Goal: Task Accomplishment & Management: Complete application form

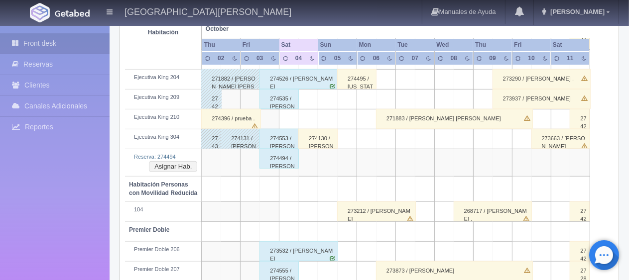
scroll to position [400, 0]
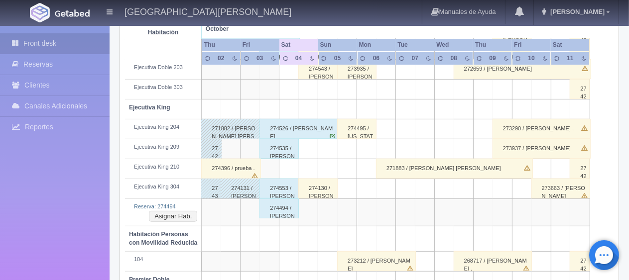
click at [277, 212] on div "274494 / [PERSON_NAME] ." at bounding box center [278, 209] width 39 height 20
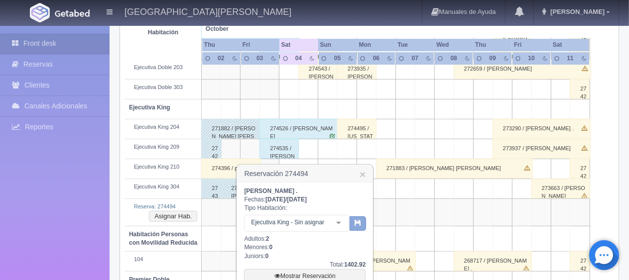
click at [355, 227] on button "button" at bounding box center [357, 224] width 16 height 15
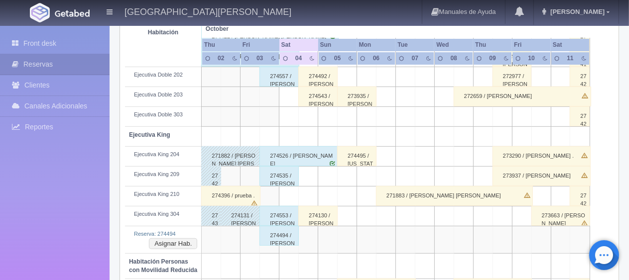
scroll to position [422, 0]
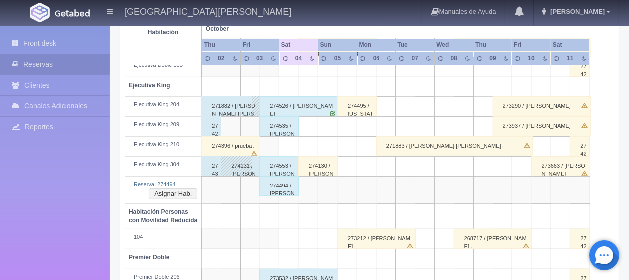
click at [284, 186] on div "274494 / [PERSON_NAME] ." at bounding box center [278, 186] width 39 height 20
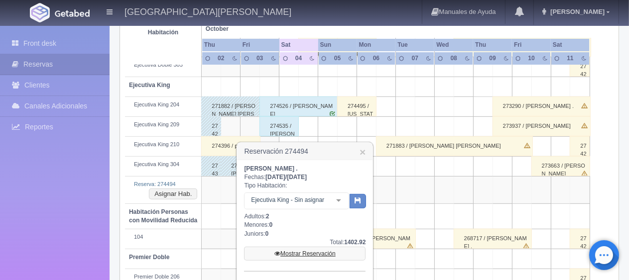
click at [308, 251] on link "Mostrar Reservación" at bounding box center [304, 254] width 121 height 14
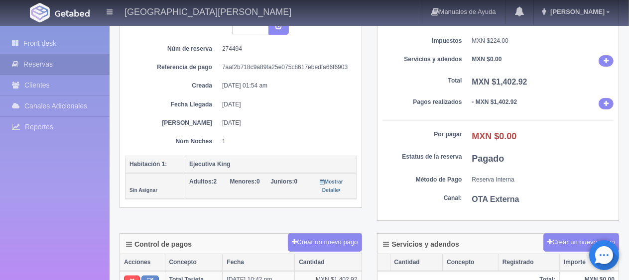
scroll to position [199, 0]
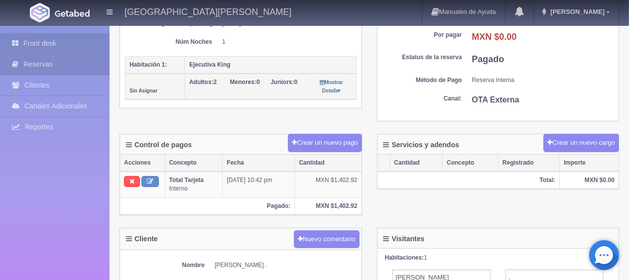
click at [54, 46] on link "Front desk" at bounding box center [55, 43] width 110 height 20
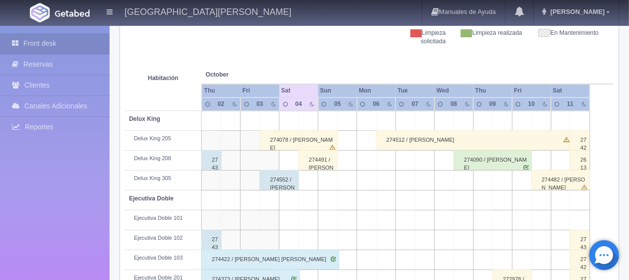
scroll to position [199, 0]
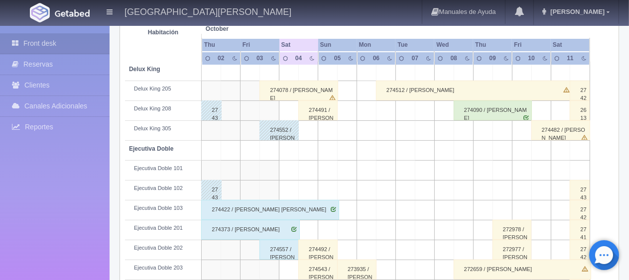
click at [288, 87] on div "274078 / [PERSON_NAME]" at bounding box center [298, 91] width 79 height 20
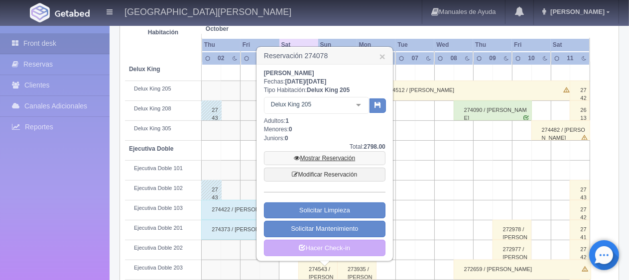
click at [325, 159] on link "Mostrar Reservación" at bounding box center [324, 158] width 121 height 14
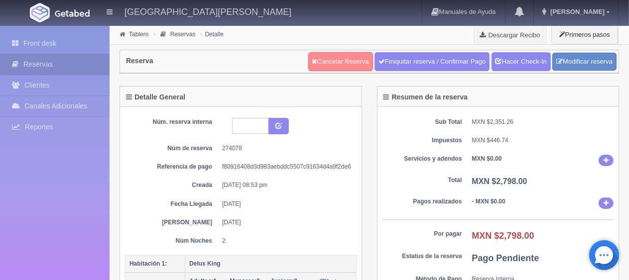
click at [319, 62] on link "Cancelar Reserva" at bounding box center [340, 61] width 65 height 19
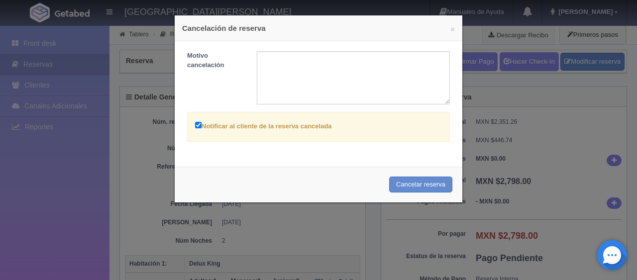
click at [285, 122] on label "Notificar al cliente de la reserva cancelada" at bounding box center [263, 125] width 137 height 11
click at [202, 122] on input "Notificar al cliente de la reserva cancelada" at bounding box center [198, 125] width 6 height 6
checkbox input "false"
click at [417, 182] on button "Cancelar reserva" at bounding box center [420, 185] width 63 height 16
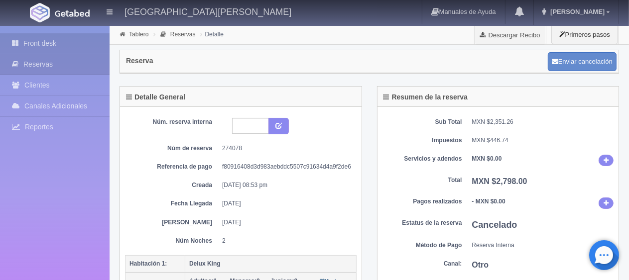
click at [21, 48] on icon at bounding box center [17, 43] width 11 height 10
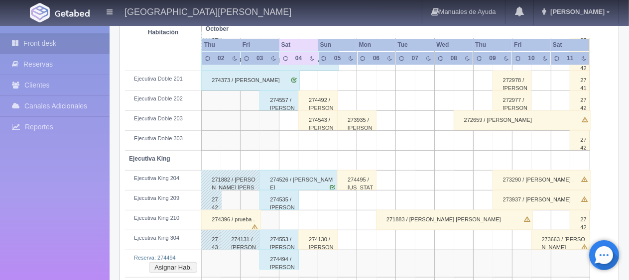
scroll to position [398, 0]
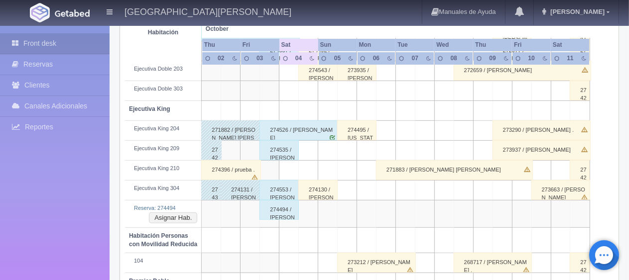
click at [284, 210] on div "274494 / [PERSON_NAME] ." at bounding box center [278, 210] width 39 height 20
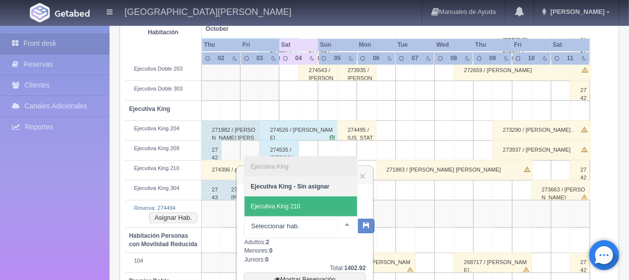
drag, startPoint x: 293, startPoint y: 205, endPoint x: 302, endPoint y: 216, distance: 14.1
click at [296, 214] on span "Ejecutiva King 210" at bounding box center [300, 207] width 112 height 20
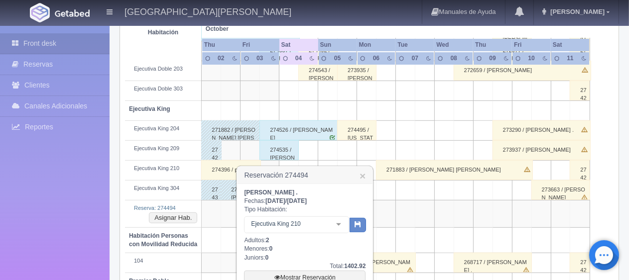
click at [376, 227] on td at bounding box center [385, 239] width 19 height 25
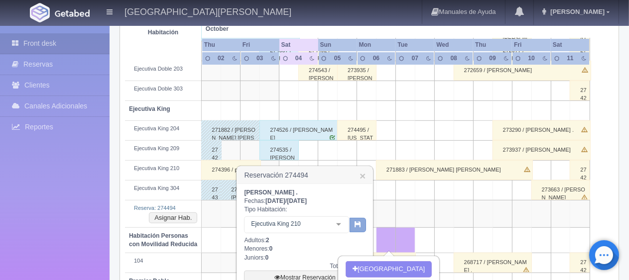
click at [356, 225] on icon "button" at bounding box center [357, 224] width 6 height 6
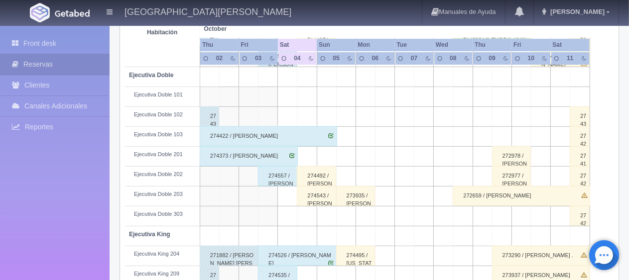
scroll to position [372, 0]
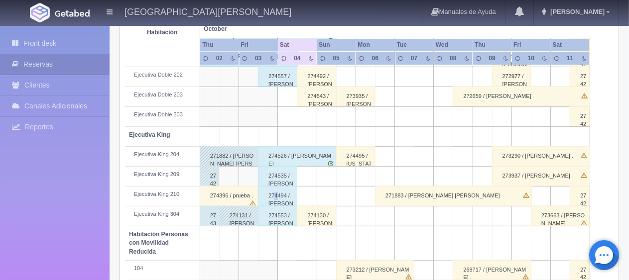
click at [276, 193] on div "274494 / [PERSON_NAME] ." at bounding box center [277, 196] width 39 height 20
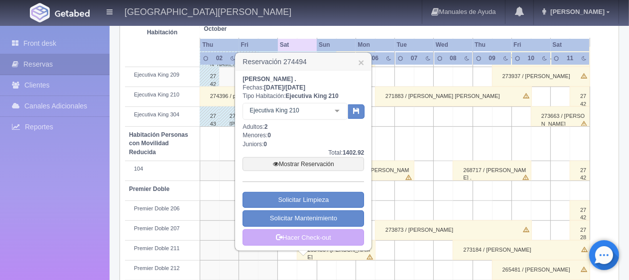
scroll to position [522, 0]
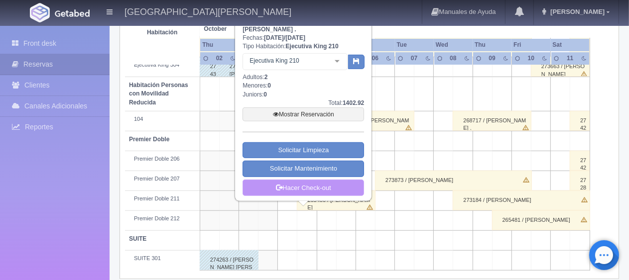
click at [309, 190] on link "Hacer Check-out" at bounding box center [302, 188] width 121 height 17
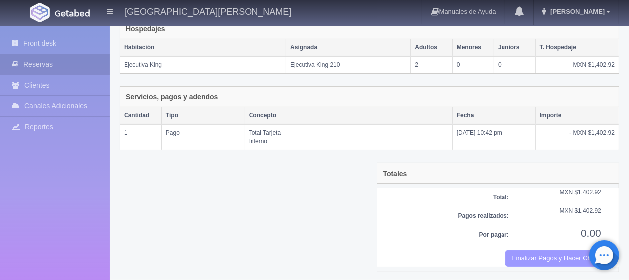
scroll to position [168, 0]
click at [513, 250] on button "Finalizar Pagos y Hacer Checkout" at bounding box center [553, 258] width 96 height 16
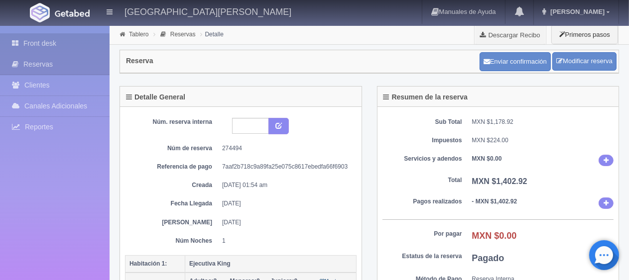
click at [40, 48] on link "Front desk" at bounding box center [55, 43] width 110 height 20
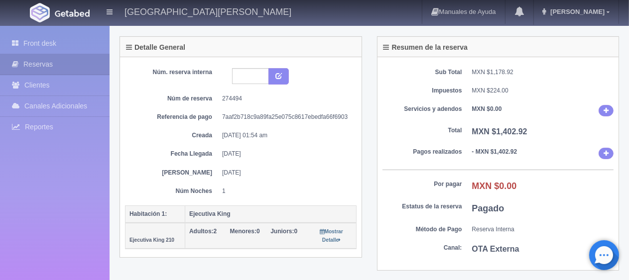
scroll to position [149, 0]
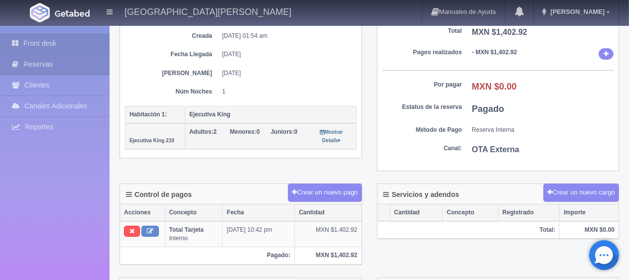
click at [22, 49] on link "Front desk" at bounding box center [55, 43] width 110 height 20
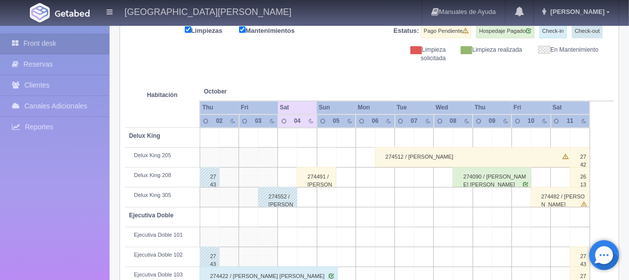
scroll to position [83, 0]
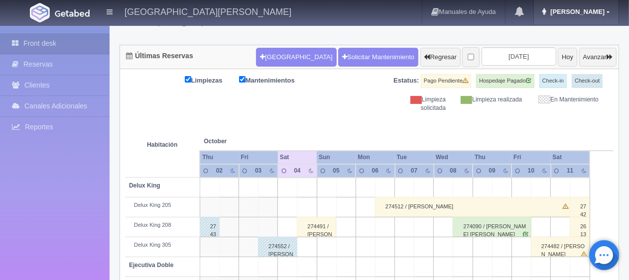
click at [580, 13] on span "Jessica" at bounding box center [576, 11] width 57 height 7
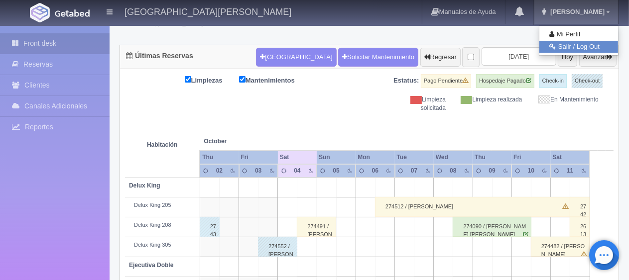
click at [568, 43] on link "Salir / Log Out" at bounding box center [578, 47] width 79 height 12
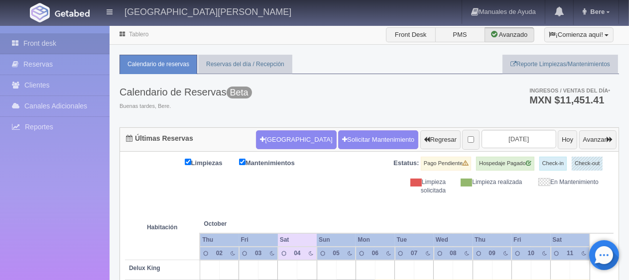
click at [286, 195] on th at bounding box center [307, 214] width 58 height 38
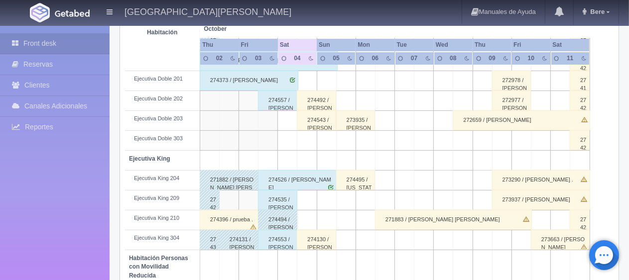
scroll to position [149, 0]
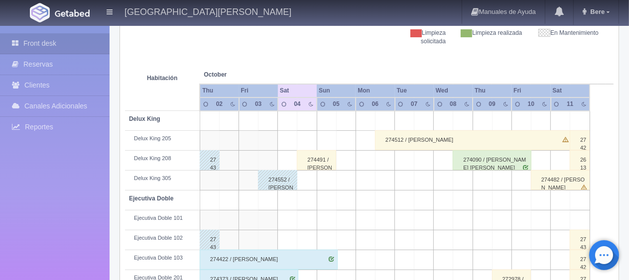
click at [326, 159] on div "274491 / Alejandra Alvarez" at bounding box center [316, 160] width 39 height 20
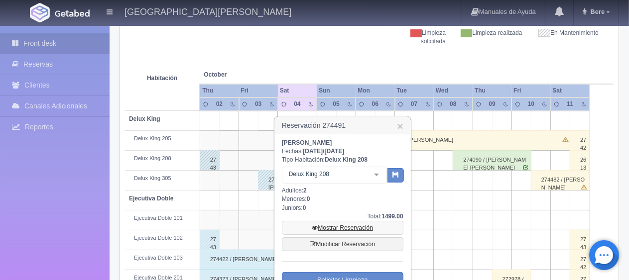
click at [340, 228] on link "Mostrar Reservación" at bounding box center [342, 228] width 121 height 14
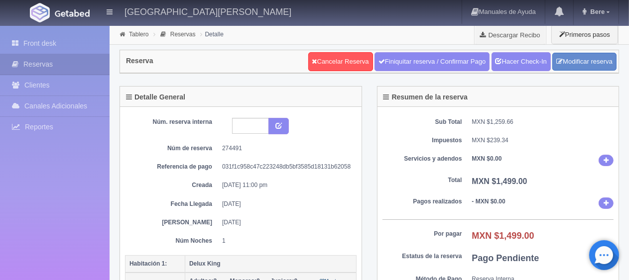
scroll to position [50, 0]
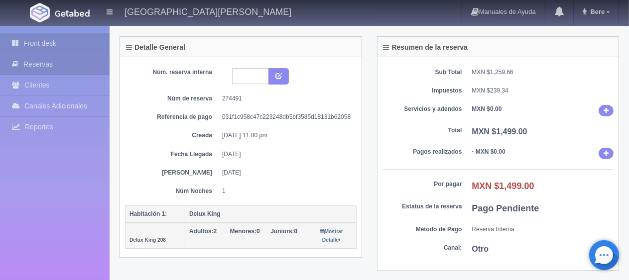
click at [35, 41] on link "Front desk" at bounding box center [55, 43] width 110 height 20
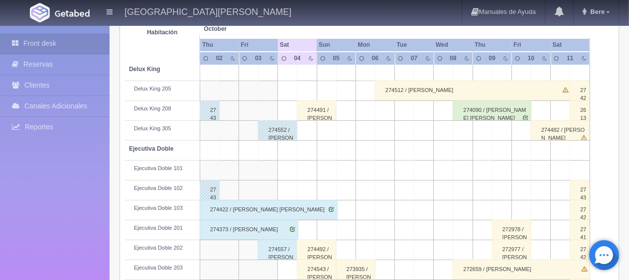
scroll to position [299, 0]
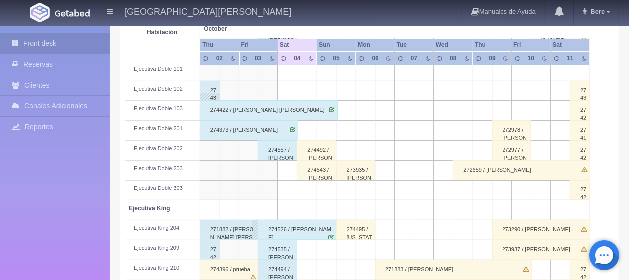
click at [320, 147] on div "274492 / [PERSON_NAME][GEOGRAPHIC_DATA]" at bounding box center [316, 150] width 39 height 20
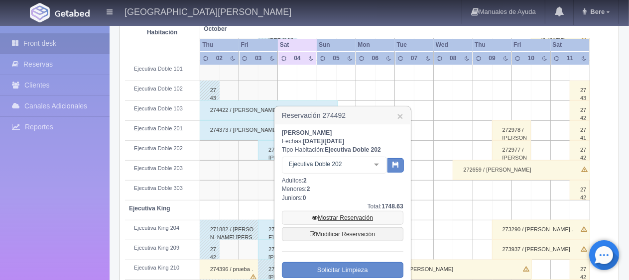
click at [328, 221] on link "Mostrar Reservación" at bounding box center [342, 218] width 121 height 14
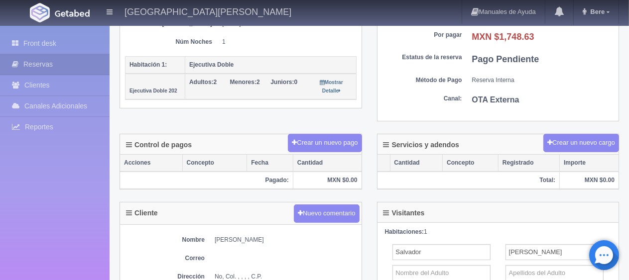
scroll to position [249, 0]
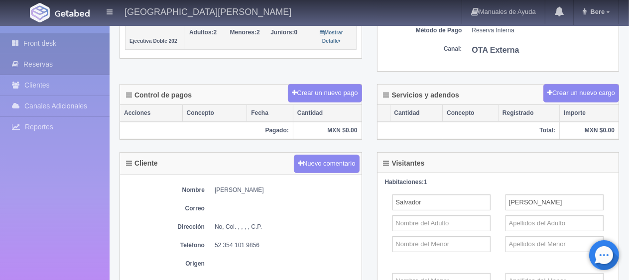
click at [59, 40] on link "Front desk" at bounding box center [55, 43] width 110 height 20
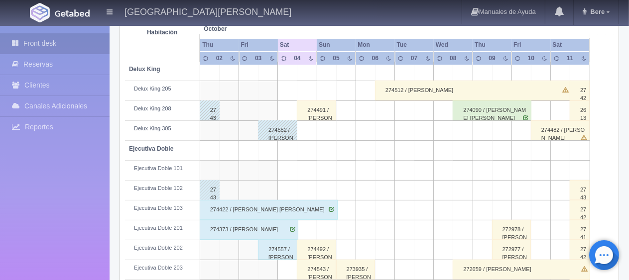
scroll to position [299, 0]
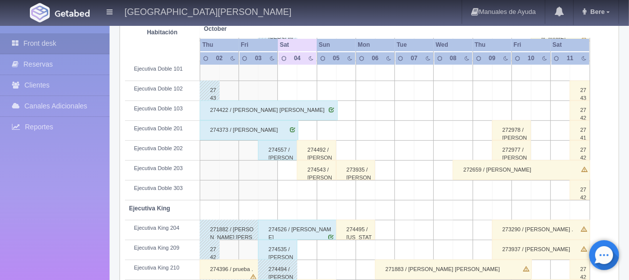
click at [313, 170] on div "274543 / Flores Esaú" at bounding box center [316, 170] width 39 height 20
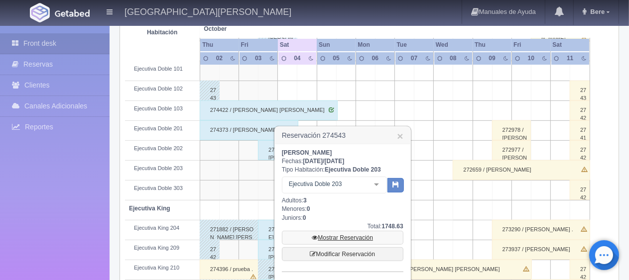
click at [328, 233] on link "Mostrar Reservación" at bounding box center [342, 238] width 121 height 14
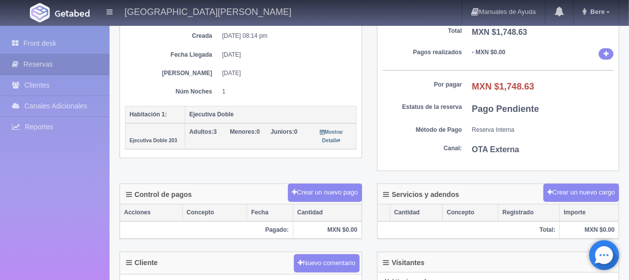
scroll to position [149, 0]
click at [19, 50] on link "Front desk" at bounding box center [55, 43] width 110 height 20
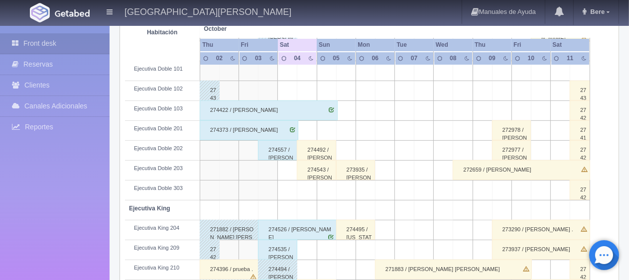
scroll to position [448, 0]
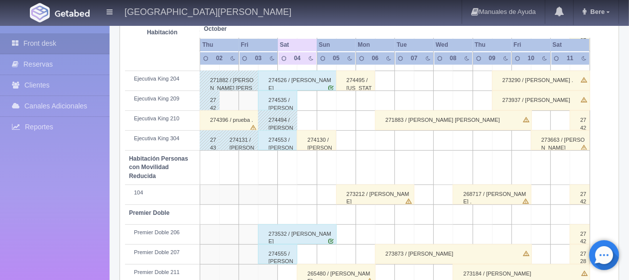
click at [319, 138] on div "274130 / Carolina Casas Mairena" at bounding box center [316, 140] width 39 height 20
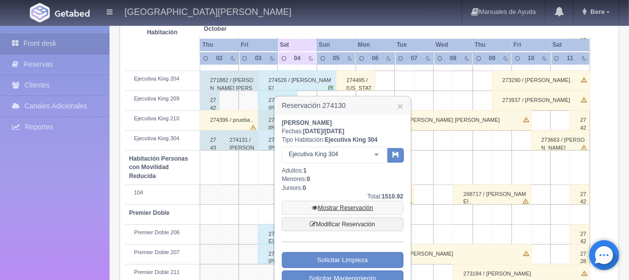
drag, startPoint x: 328, startPoint y: 208, endPoint x: 402, endPoint y: 35, distance: 188.4
click at [329, 208] on link "Mostrar Reservación" at bounding box center [342, 208] width 121 height 14
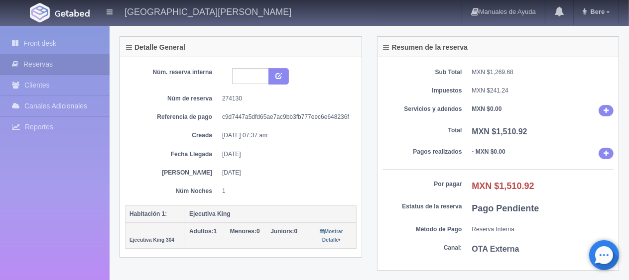
scroll to position [149, 0]
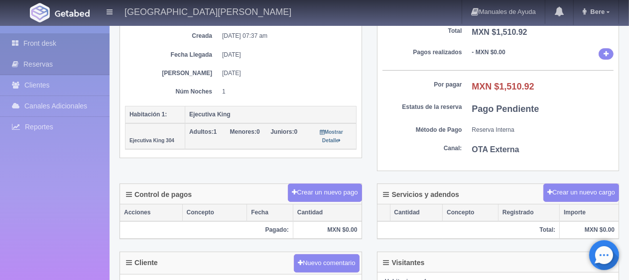
click at [96, 38] on link "Front desk" at bounding box center [55, 43] width 110 height 20
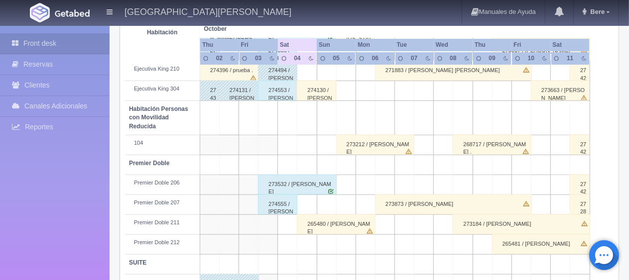
scroll to position [531, 0]
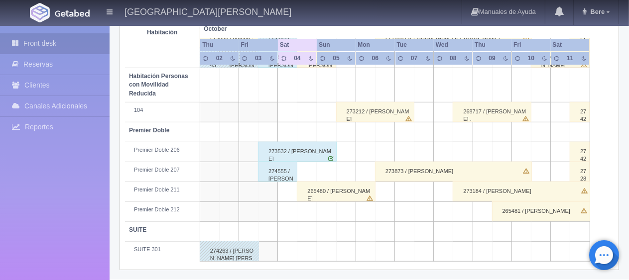
click at [325, 194] on div "265480 / [PERSON_NAME]" at bounding box center [336, 192] width 79 height 20
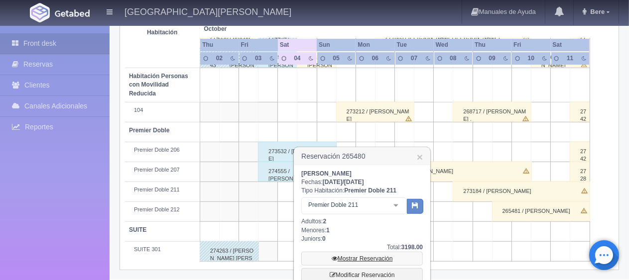
click at [361, 257] on link "Mostrar Reservación" at bounding box center [361, 259] width 121 height 14
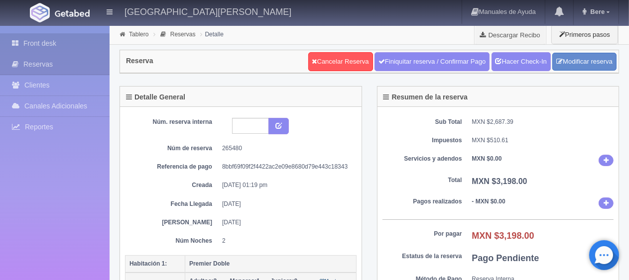
click at [48, 39] on link "Front desk" at bounding box center [55, 43] width 110 height 20
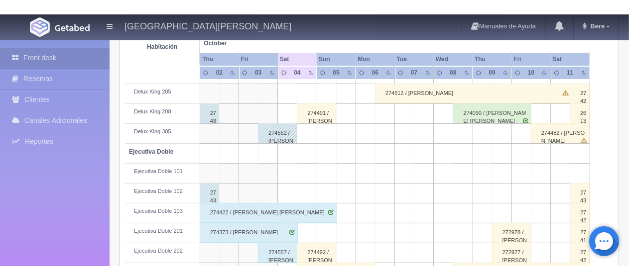
scroll to position [161, 0]
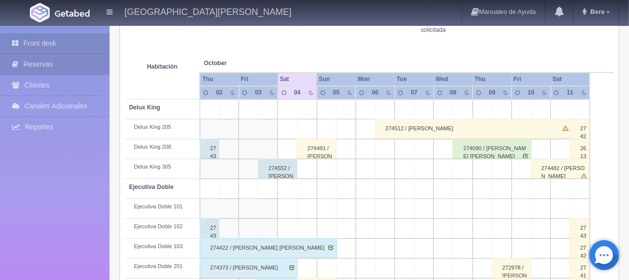
click at [55, 70] on link "Reservas" at bounding box center [55, 64] width 110 height 20
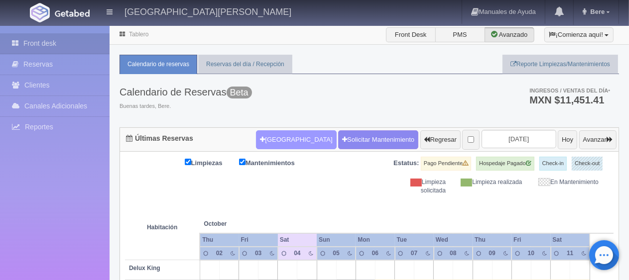
click at [256, 143] on button "[GEOGRAPHIC_DATA]" at bounding box center [296, 139] width 80 height 19
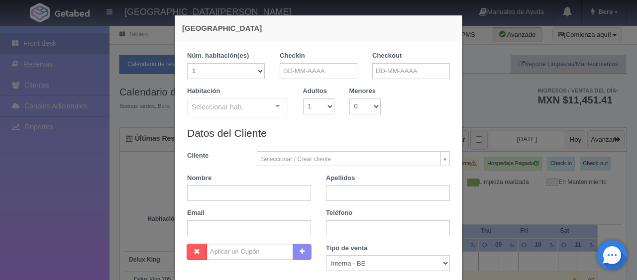
checkbox input "false"
click at [300, 72] on input "text" at bounding box center [319, 71] width 78 height 16
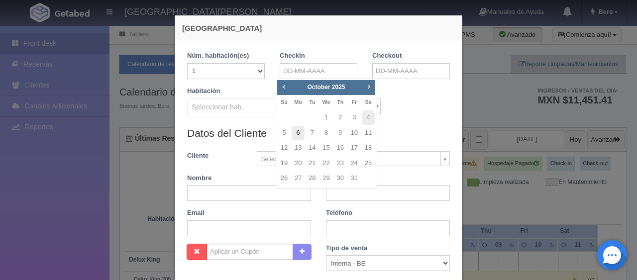
click at [297, 132] on link "6" at bounding box center [298, 133] width 13 height 14
type input "[DATE]"
checkbox input "false"
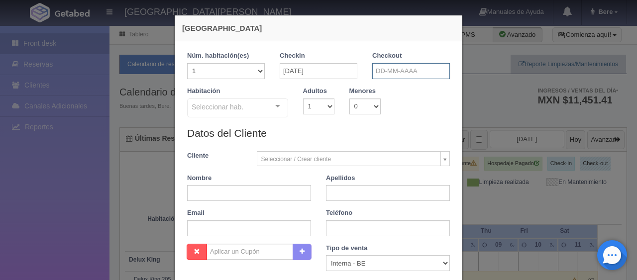
click at [394, 77] on input "text" at bounding box center [411, 71] width 78 height 16
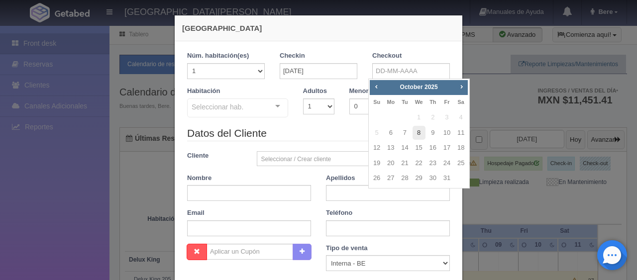
click at [417, 132] on link "8" at bounding box center [419, 133] width 13 height 14
type input "08-10-2025"
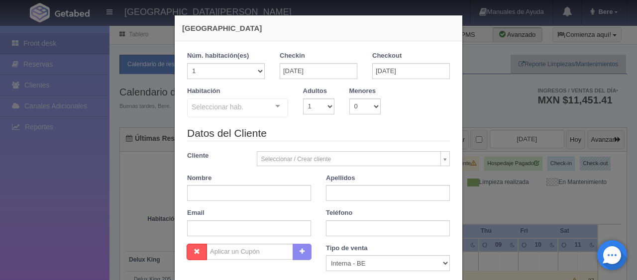
checkbox input "false"
click at [218, 74] on select "1 2 3 4 5 6 7 8 9 10 11 12 13 14 15 16 17 18 19 20" at bounding box center [226, 71] width 78 height 16
select select "3"
click at [187, 63] on select "1 2 3 4 5 6 7 8 9 10 11 12 13 14 15 16 17 18 19 20" at bounding box center [226, 71] width 78 height 16
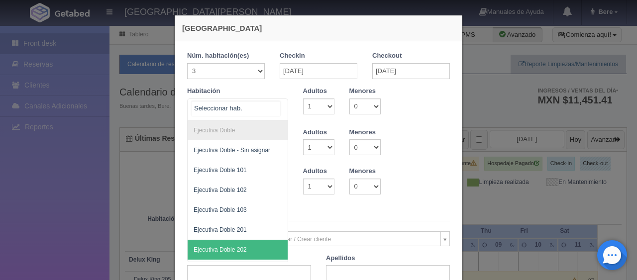
scroll to position [149, 0]
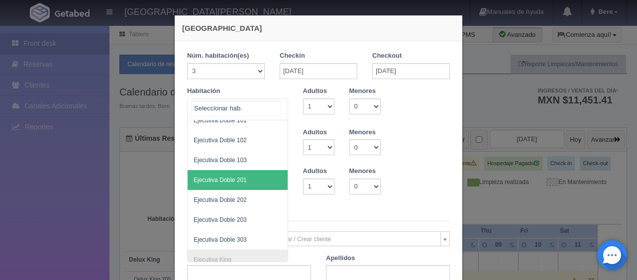
click at [243, 181] on span "Ejecutiva Doble 201" at bounding box center [271, 180] width 167 height 20
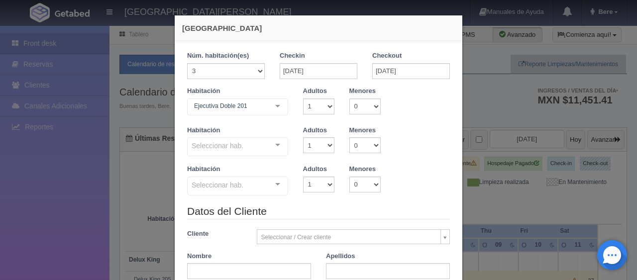
checkbox input "false"
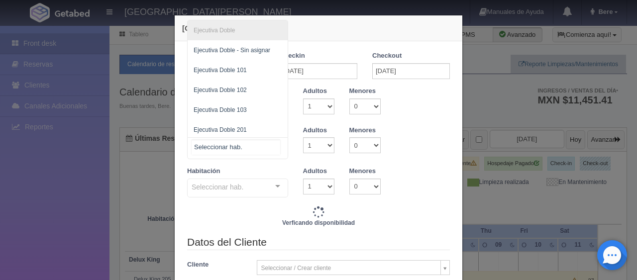
scroll to position [50, 0]
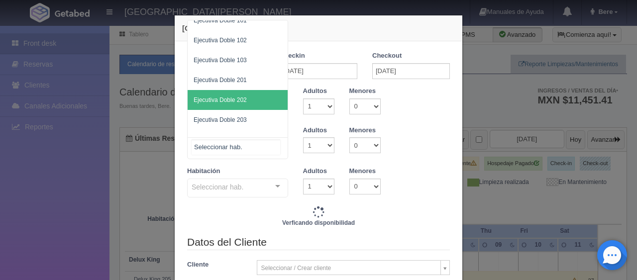
click at [238, 102] on span "Ejecutiva Doble 202" at bounding box center [220, 100] width 53 height 7
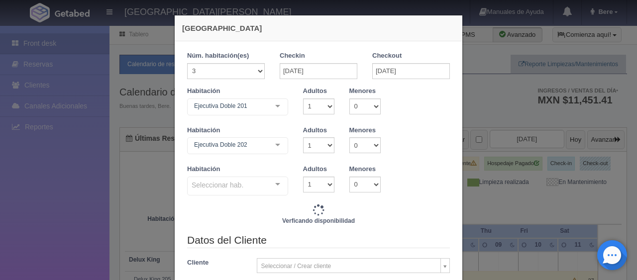
type input "7794.00"
checkbox input "false"
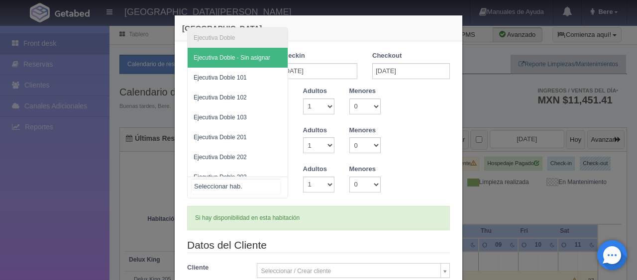
click at [243, 183] on div at bounding box center [237, 188] width 101 height 22
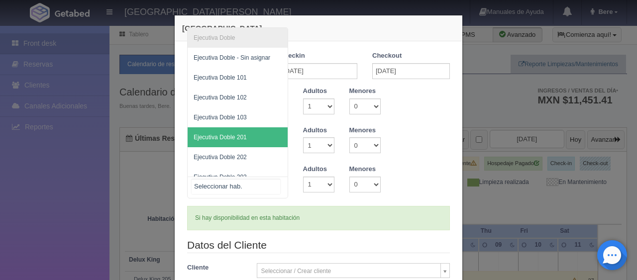
scroll to position [30, 0]
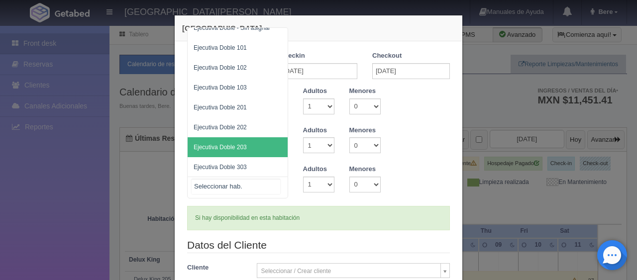
click at [237, 146] on span "Ejecutiva Doble 203" at bounding box center [220, 147] width 53 height 7
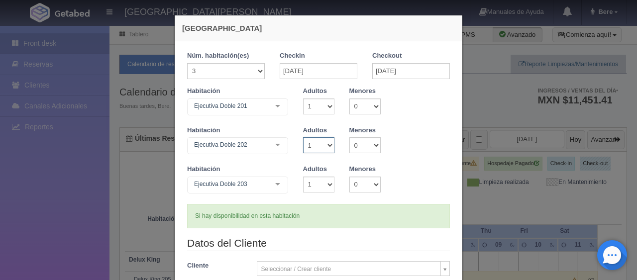
drag, startPoint x: 309, startPoint y: 144, endPoint x: 308, endPoint y: 150, distance: 6.1
click at [309, 144] on select "1 2 3 4 5 6 7 8 9 10" at bounding box center [318, 145] width 31 height 16
select select "2"
click at [303, 137] on select "1 2 3 4 5 6 7 8 9 10" at bounding box center [318, 145] width 31 height 16
checkbox input "false"
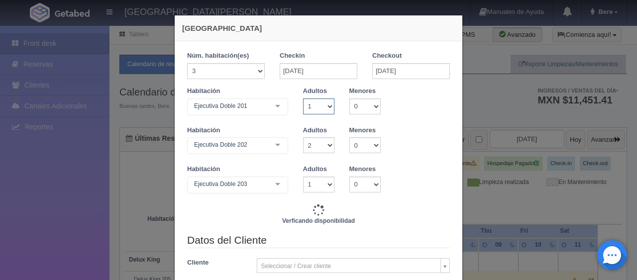
click at [306, 107] on select "1 2 3 4 5 6 7 8 9 10" at bounding box center [318, 107] width 31 height 16
select select "2"
click at [303, 99] on select "1 2 3 4 5 6 7 8 9 10" at bounding box center [318, 107] width 31 height 16
checkbox input "false"
type input "8294.00"
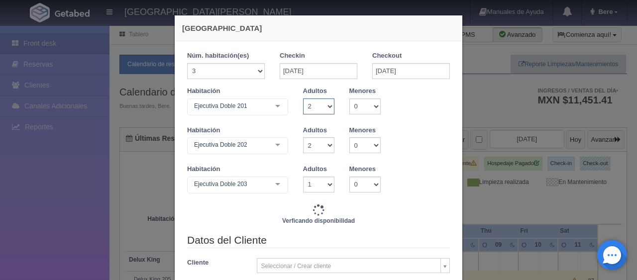
checkbox input "false"
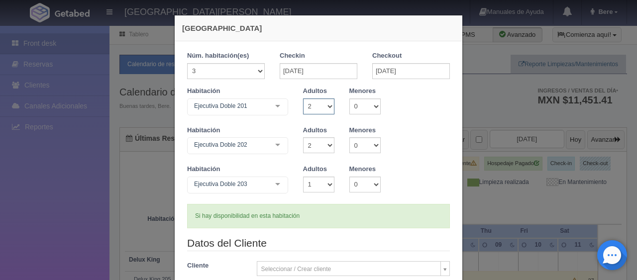
type input "8794.00"
checkbox input "false"
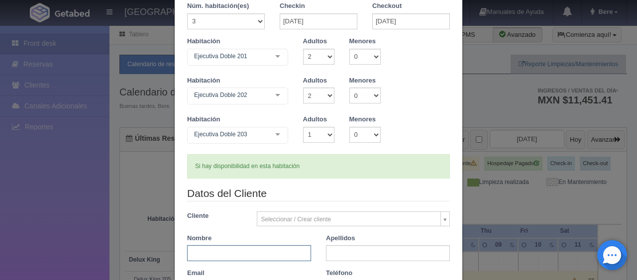
click at [205, 248] on input "text" at bounding box center [249, 253] width 124 height 16
type input "Martha"
click at [358, 249] on input "text" at bounding box center [388, 253] width 124 height 16
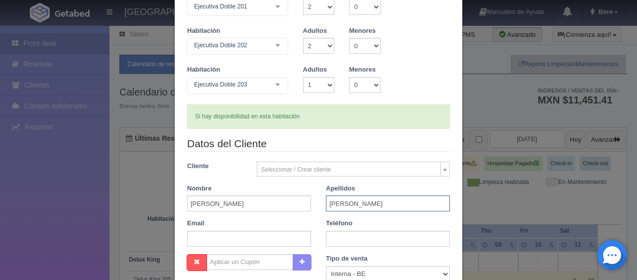
scroll to position [149, 0]
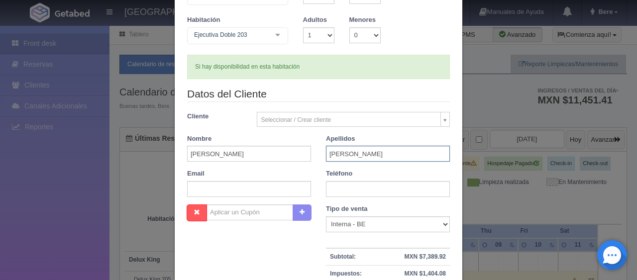
type input "Parra"
click at [360, 224] on select "Correo Electronico Interna - BE Llamada OTA Externa Otro WALK IN" at bounding box center [388, 225] width 124 height 16
select select "phone"
click at [326, 217] on select "Correo Electronico Interna - BE Llamada OTA Externa Otro WALK IN" at bounding box center [388, 225] width 124 height 16
click at [336, 188] on input "text" at bounding box center [388, 189] width 124 height 16
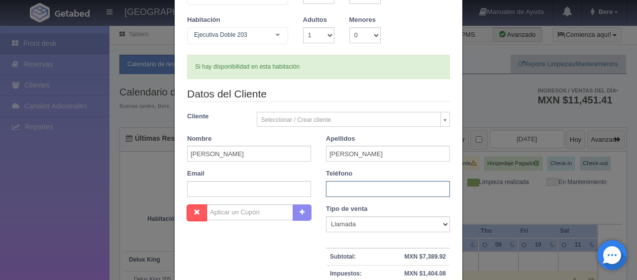
click at [338, 193] on input "text" at bounding box center [388, 189] width 124 height 16
paste input "3114272887"
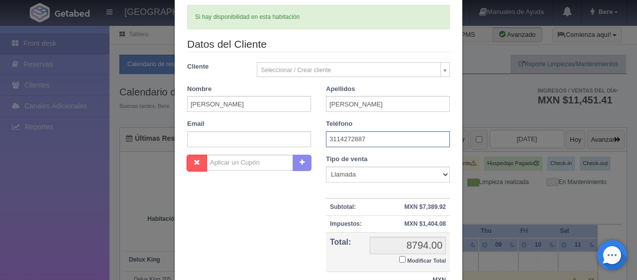
scroll to position [249, 0]
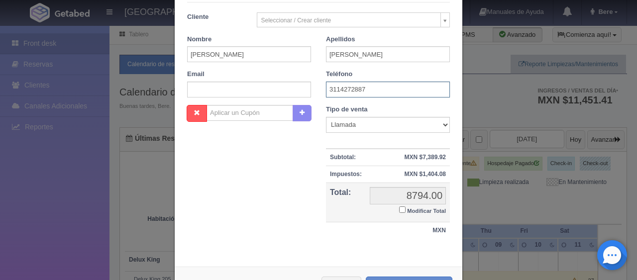
type input "3114272887"
click at [366, 225] on td "MXN" at bounding box center [388, 230] width 124 height 17
click at [399, 209] on input "Modificar Total" at bounding box center [402, 210] width 6 height 6
checkbox input "true"
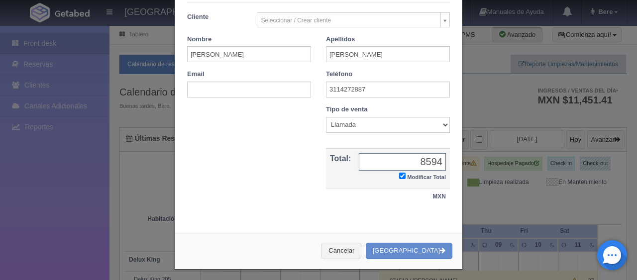
type input "8594"
click at [399, 251] on button "[GEOGRAPHIC_DATA]" at bounding box center [409, 251] width 87 height 16
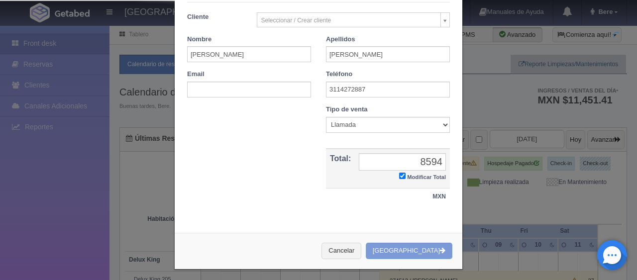
click at [412, 250] on div "Cancelar Crear Reserva" at bounding box center [319, 251] width 288 height 36
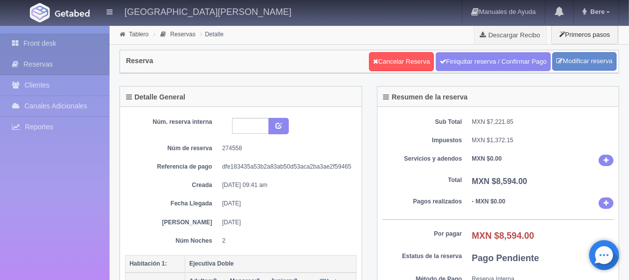
click at [45, 45] on link "Front desk" at bounding box center [55, 43] width 110 height 20
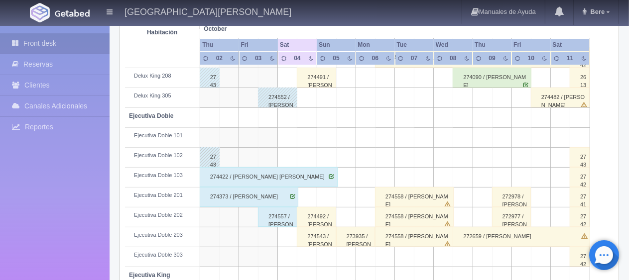
scroll to position [282, 0]
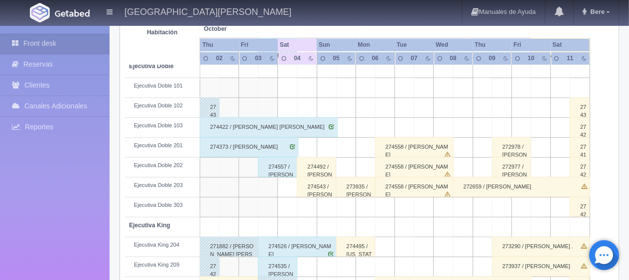
click at [249, 125] on div "274422 / María Guadalupe Cornejo Zuñiga" at bounding box center [269, 127] width 138 height 20
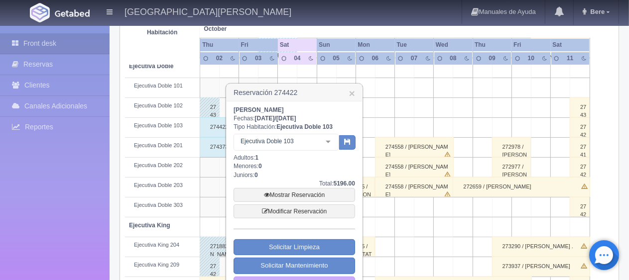
scroll to position [332, 0]
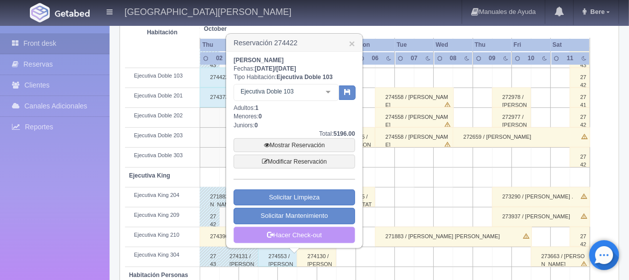
click at [289, 235] on link "Hacer Check-out" at bounding box center [293, 235] width 121 height 17
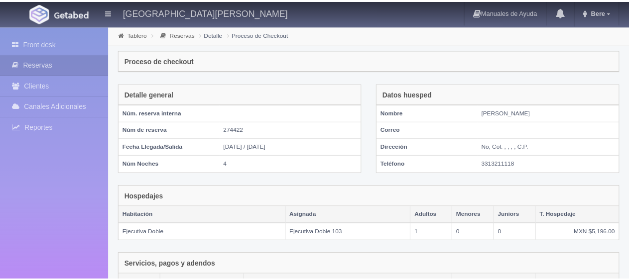
scroll to position [168, 0]
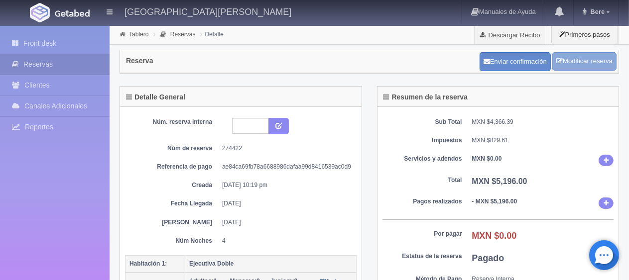
click at [564, 59] on link "Modificar reserva" at bounding box center [584, 61] width 64 height 18
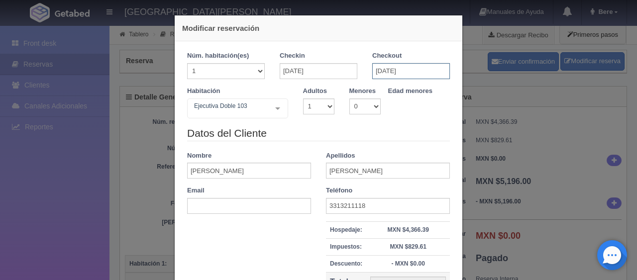
click at [387, 77] on input "[DATE]" at bounding box center [411, 71] width 78 height 16
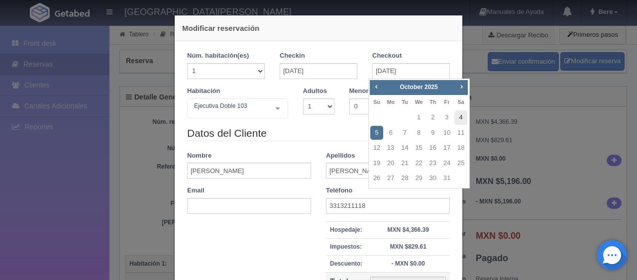
click at [460, 115] on link "4" at bounding box center [460, 118] width 13 height 14
type input "[DATE]"
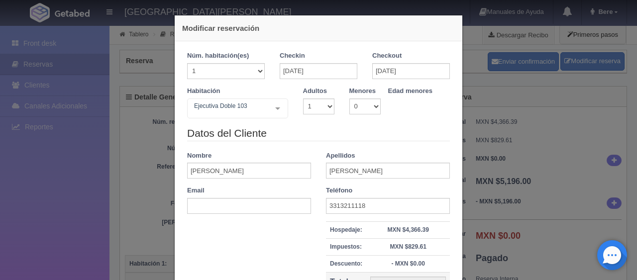
checkbox input "false"
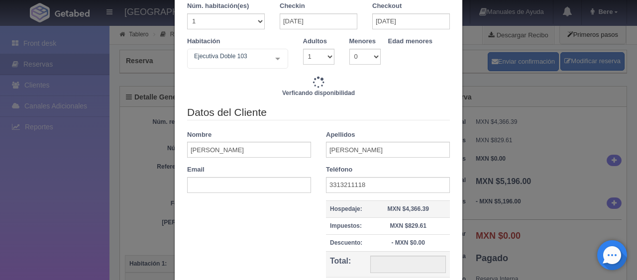
scroll to position [100, 0]
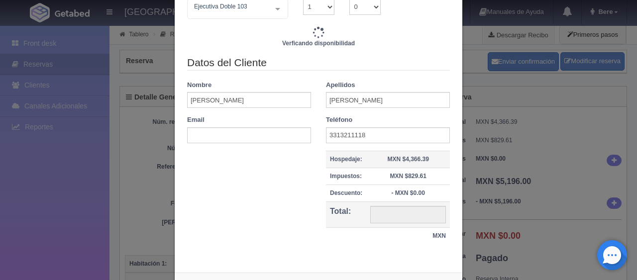
type input "3897.00"
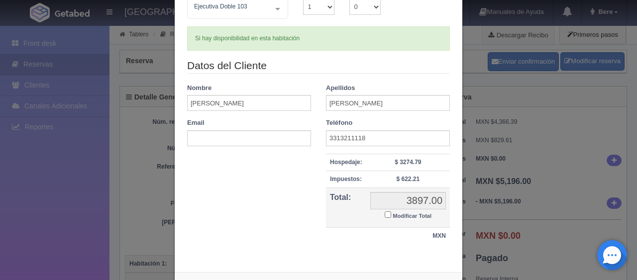
click at [385, 213] on input "Modificar Total" at bounding box center [388, 215] width 6 height 6
checkbox input "true"
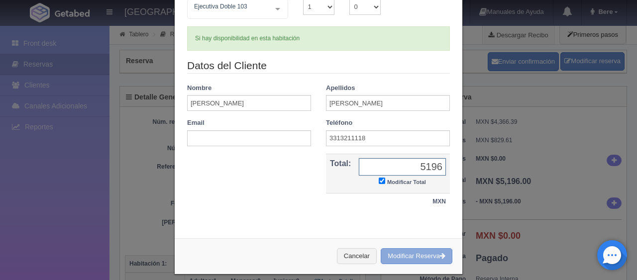
type input "5196"
click at [406, 256] on button "Modificar Reserva" at bounding box center [417, 256] width 72 height 16
click at [355, 33] on div "Si hay disponibilidad en esta habitación" at bounding box center [318, 38] width 263 height 24
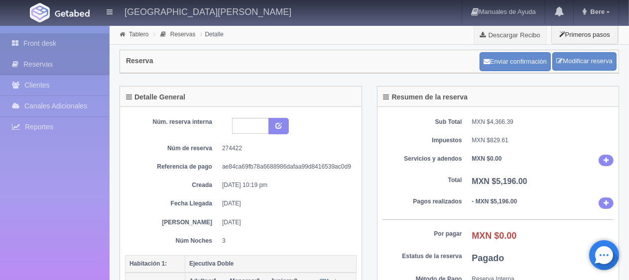
click at [48, 43] on link "Front desk" at bounding box center [55, 43] width 110 height 20
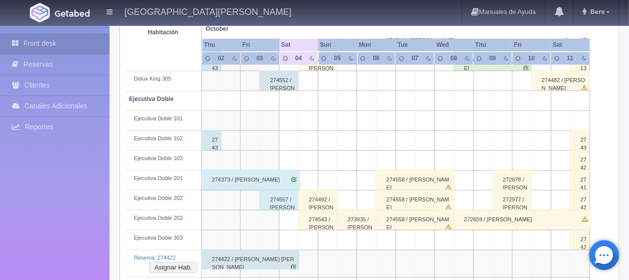
scroll to position [249, 0]
click at [262, 253] on div "274422 / [PERSON_NAME] [PERSON_NAME]" at bounding box center [250, 260] width 98 height 20
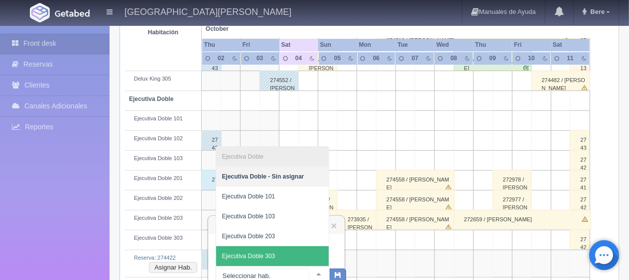
scroll to position [252, 0]
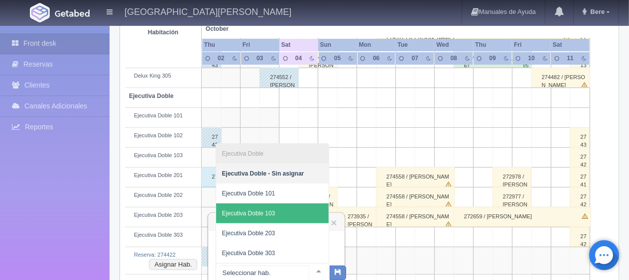
click at [277, 216] on span "Ejecutiva Doble 103" at bounding box center [272, 214] width 112 height 20
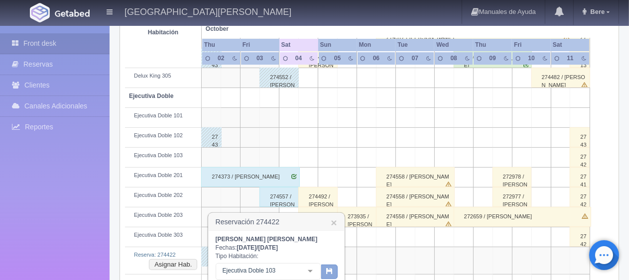
click at [322, 274] on button "button" at bounding box center [329, 272] width 16 height 15
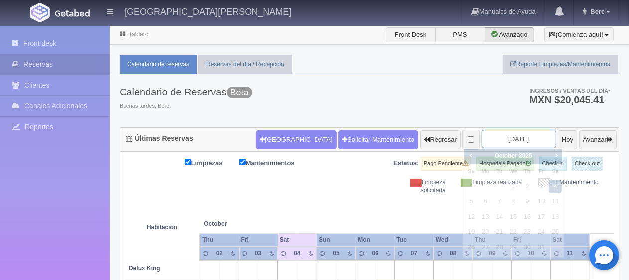
click at [508, 136] on input "[DATE]" at bounding box center [518, 139] width 75 height 18
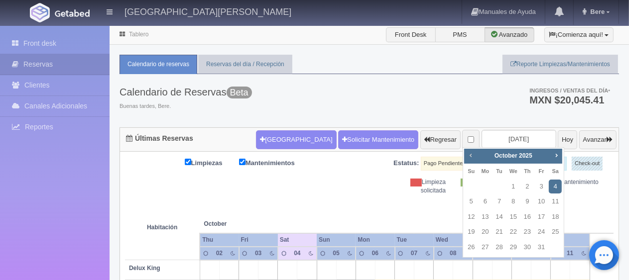
click at [467, 157] on span "Prev" at bounding box center [470, 155] width 8 height 8
click at [464, 247] on link "28" at bounding box center [470, 247] width 13 height 14
type input "[DATE]"
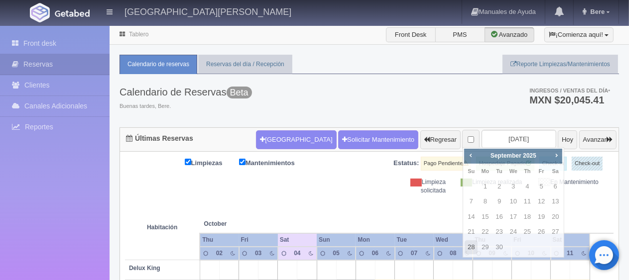
click at [465, 247] on link "28" at bounding box center [470, 247] width 13 height 14
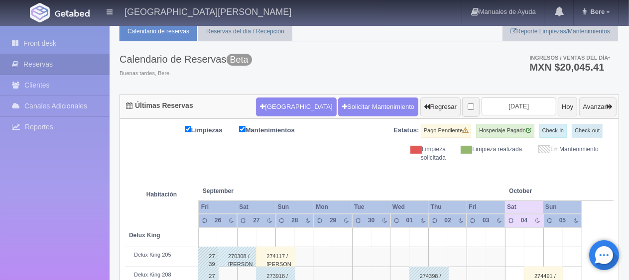
scroll to position [132, 0]
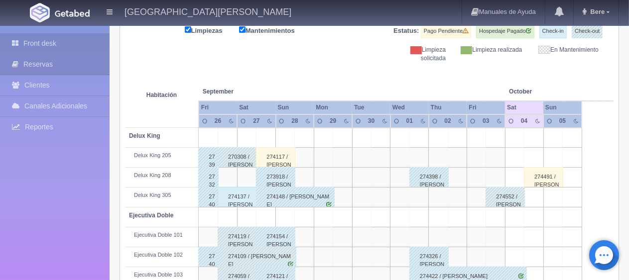
click at [28, 43] on link "Front desk" at bounding box center [55, 43] width 110 height 20
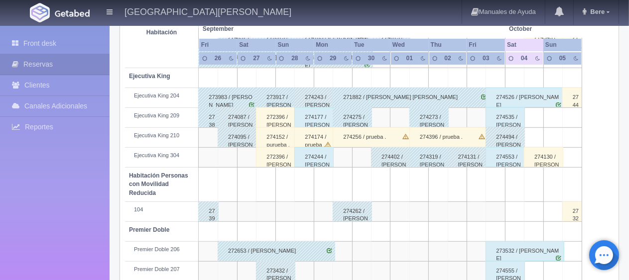
scroll to position [531, 0]
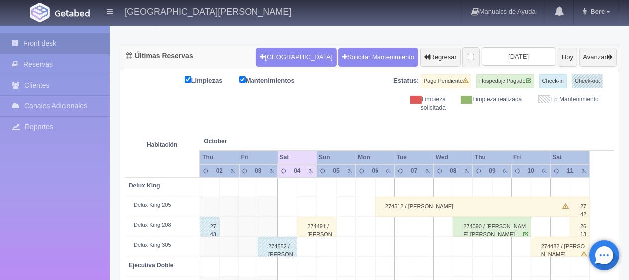
scroll to position [182, 0]
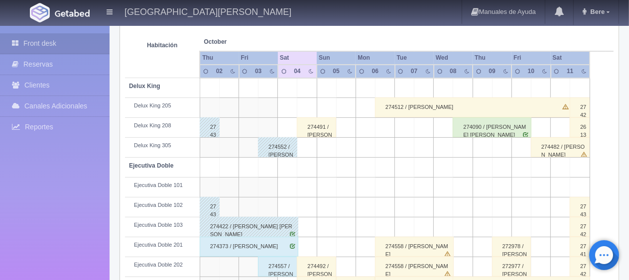
click at [277, 147] on div "274552 / [PERSON_NAME]" at bounding box center [277, 147] width 39 height 20
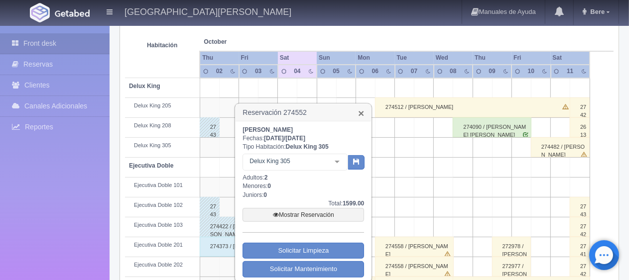
click at [358, 111] on link "×" at bounding box center [361, 113] width 6 height 10
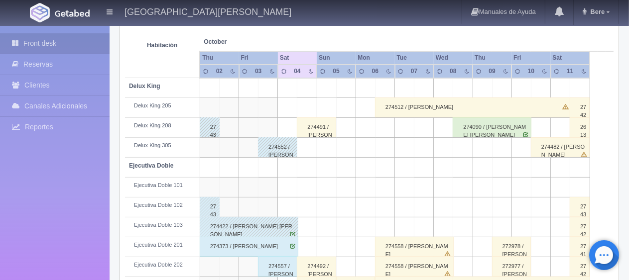
scroll to position [282, 0]
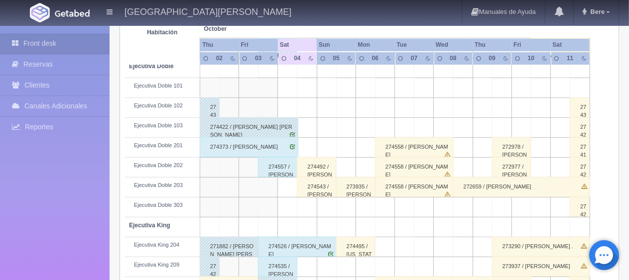
click at [241, 124] on div "274422 / [PERSON_NAME]" at bounding box center [249, 127] width 99 height 20
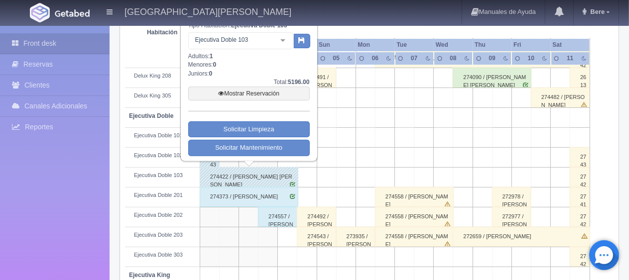
scroll to position [182, 0]
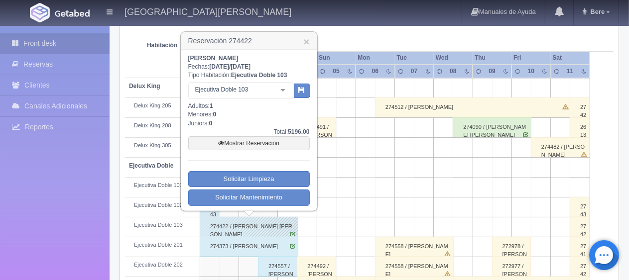
click at [301, 37] on h3 "Reservación 274422 ×" at bounding box center [248, 40] width 135 height 17
click at [305, 39] on link "×" at bounding box center [306, 41] width 6 height 10
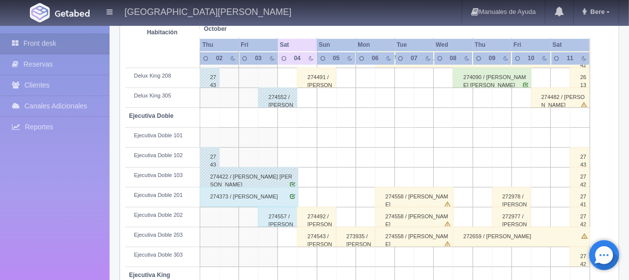
scroll to position [282, 0]
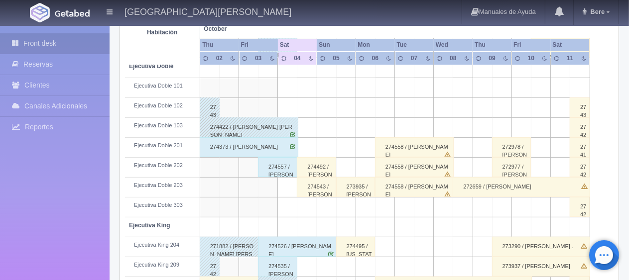
click at [228, 151] on div "274373 / Yamili Casillas" at bounding box center [249, 147] width 99 height 20
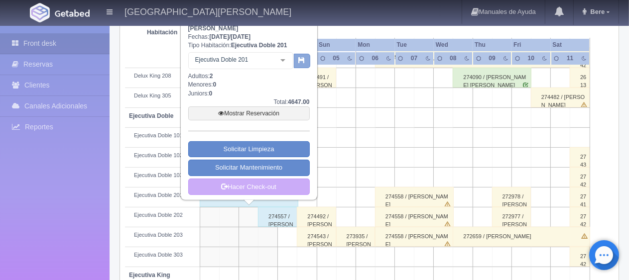
scroll to position [132, 0]
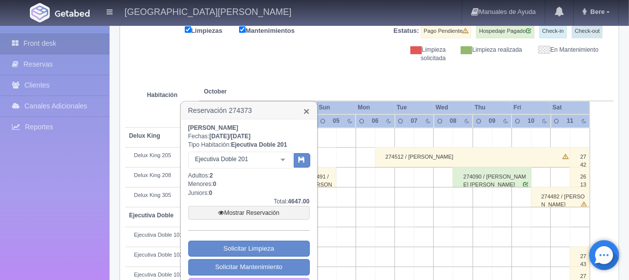
click at [307, 109] on link "×" at bounding box center [306, 111] width 6 height 10
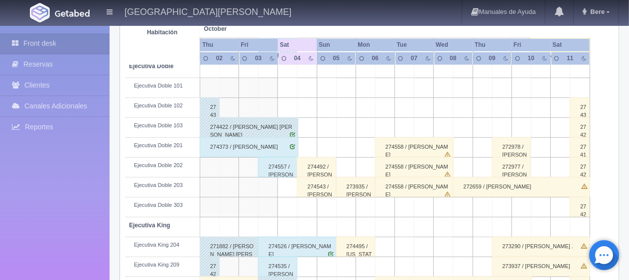
scroll to position [332, 0]
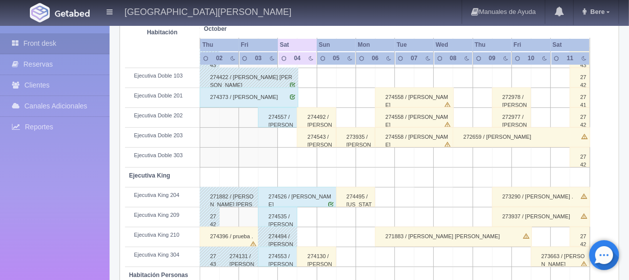
click at [273, 110] on div "274557 / Martin Osorio" at bounding box center [277, 118] width 39 height 20
click at [273, 110] on div "274557 / [PERSON_NAME]" at bounding box center [277, 118] width 39 height 20
click at [279, 124] on div "274557 / [PERSON_NAME]" at bounding box center [277, 118] width 39 height 20
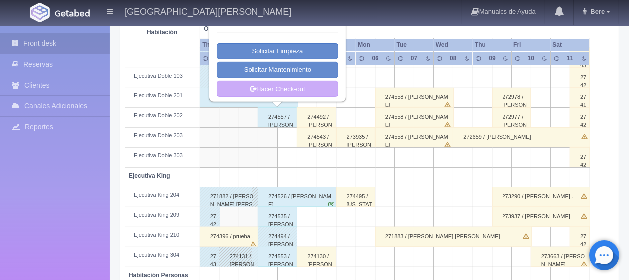
scroll to position [182, 0]
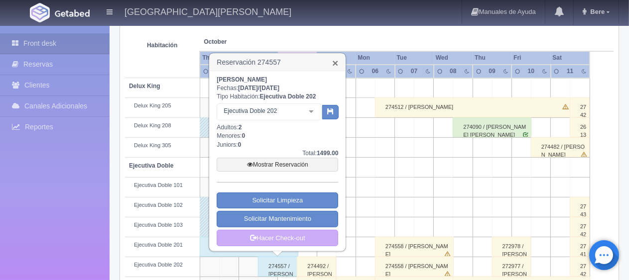
click at [334, 63] on link "×" at bounding box center [335, 63] width 6 height 10
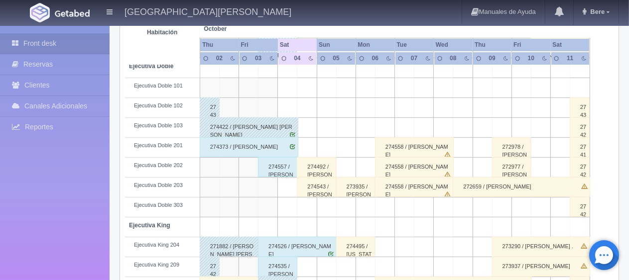
scroll to position [381, 0]
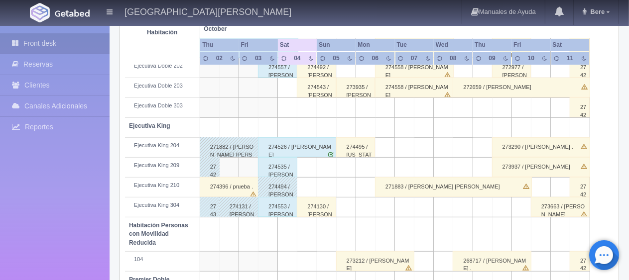
click at [274, 167] on div "274535 / Rosario Gutierrez Rodriguez" at bounding box center [277, 167] width 39 height 20
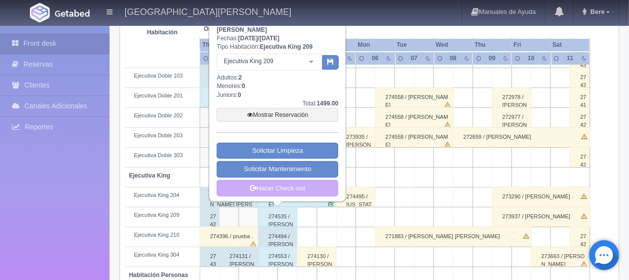
scroll to position [282, 0]
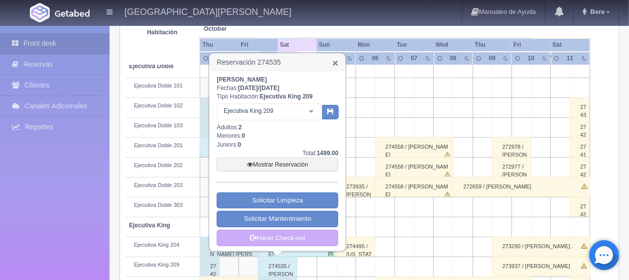
click at [334, 61] on link "×" at bounding box center [335, 63] width 6 height 10
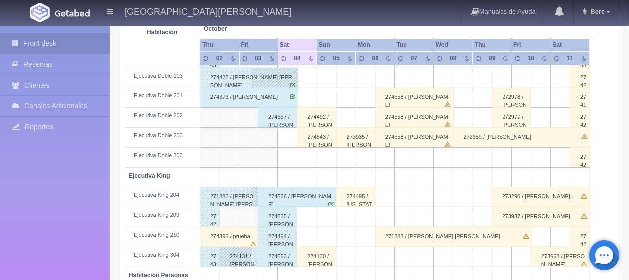
scroll to position [381, 0]
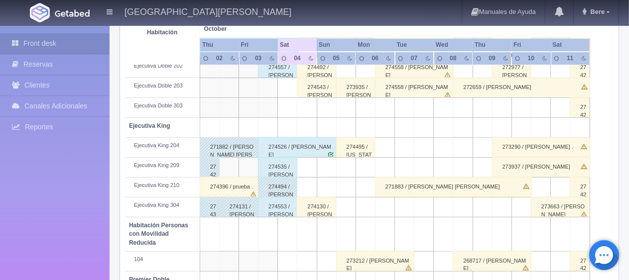
click at [285, 211] on div "274553 / Alejandro Geniz" at bounding box center [277, 207] width 39 height 20
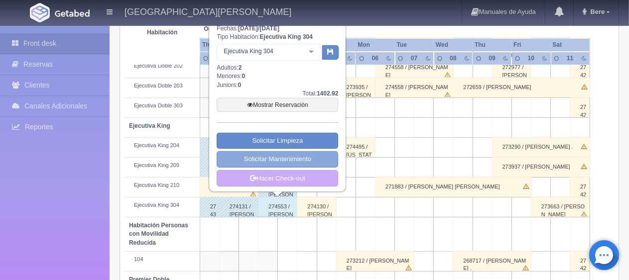
scroll to position [332, 0]
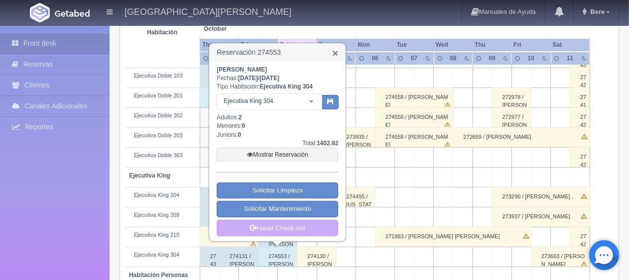
click at [334, 52] on link "×" at bounding box center [335, 53] width 6 height 10
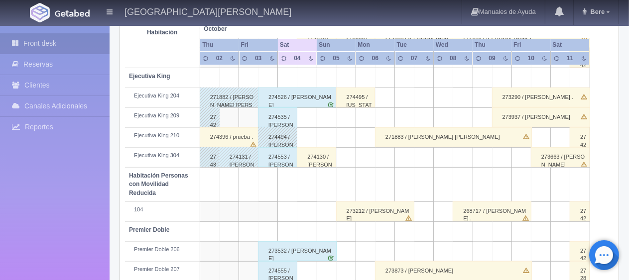
scroll to position [531, 0]
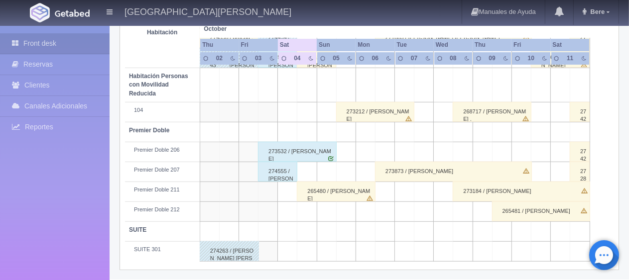
click at [279, 172] on div "274555 / [PERSON_NAME]" at bounding box center [277, 172] width 39 height 20
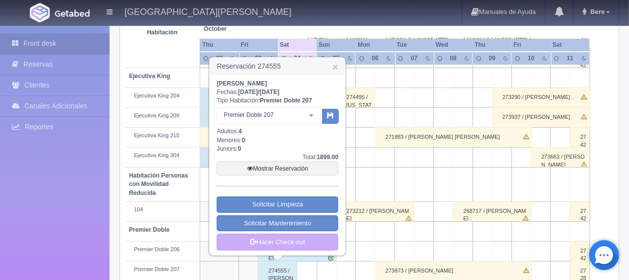
scroll to position [381, 0]
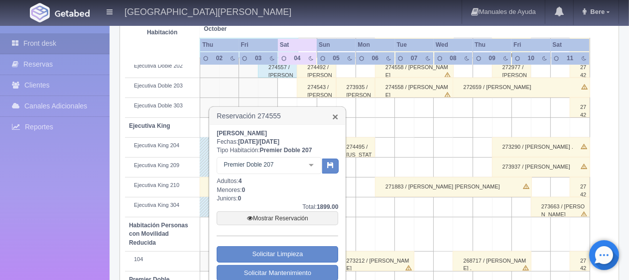
click at [333, 117] on link "×" at bounding box center [335, 116] width 6 height 10
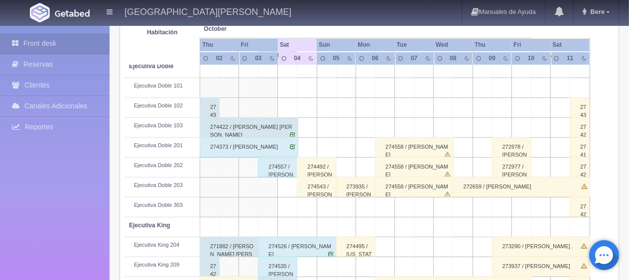
scroll to position [33, 0]
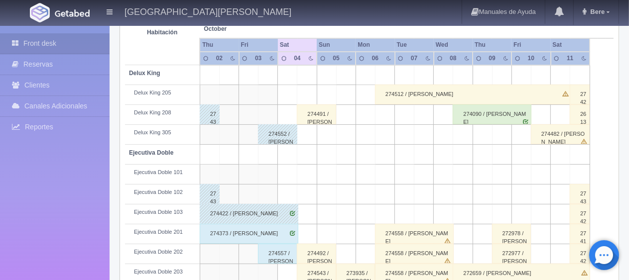
scroll to position [344, 0]
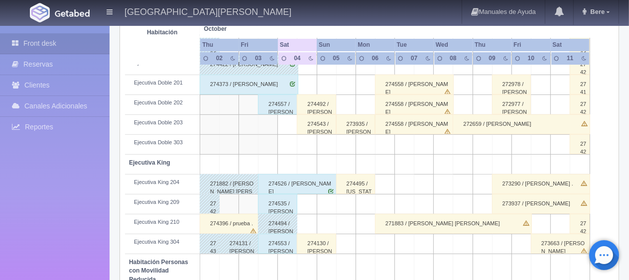
click at [408, 101] on div "274558 / [PERSON_NAME]" at bounding box center [414, 105] width 79 height 20
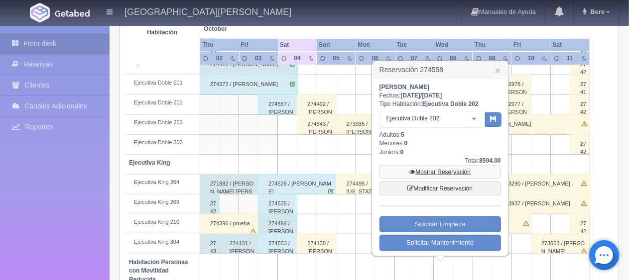
click at [433, 172] on link "Mostrar Reservación" at bounding box center [439, 172] width 121 height 14
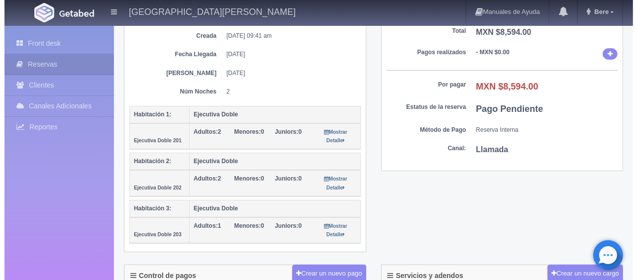
scroll to position [299, 0]
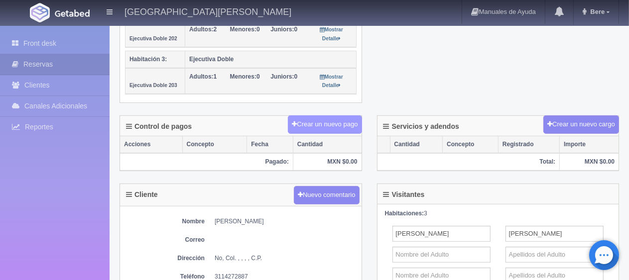
click at [317, 116] on button "Crear un nuevo pago" at bounding box center [325, 124] width 74 height 18
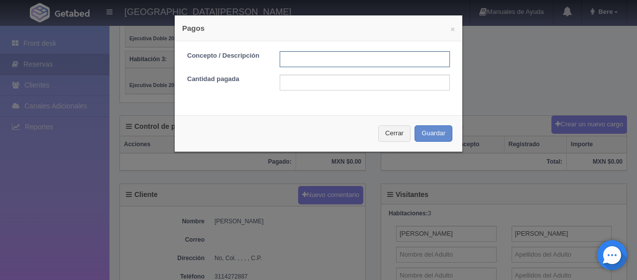
click at [302, 65] on input "text" at bounding box center [365, 59] width 170 height 16
type input "transferencia [DATE]"
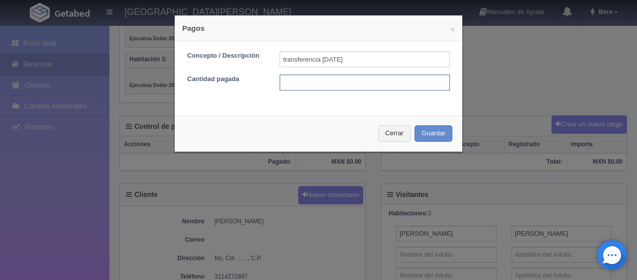
click at [325, 80] on input "text" at bounding box center [365, 83] width 170 height 16
type input "8594"
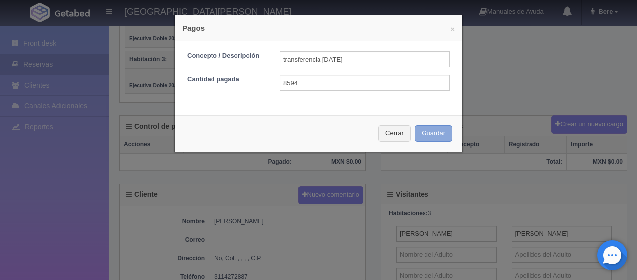
click at [435, 140] on button "Guardar" at bounding box center [434, 133] width 38 height 16
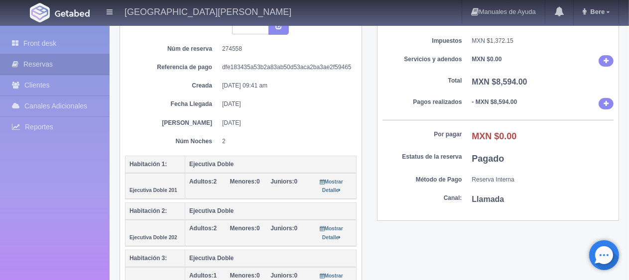
scroll to position [100, 0]
click at [76, 46] on link "Front desk" at bounding box center [55, 43] width 110 height 20
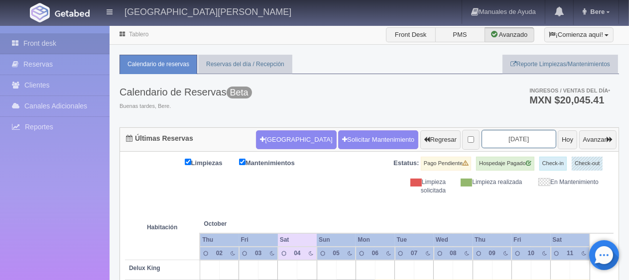
click at [497, 139] on input "[DATE]" at bounding box center [518, 139] width 75 height 18
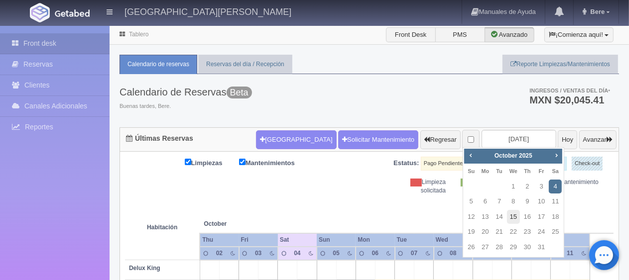
click at [511, 214] on link "15" at bounding box center [513, 217] width 13 height 14
type input "[DATE]"
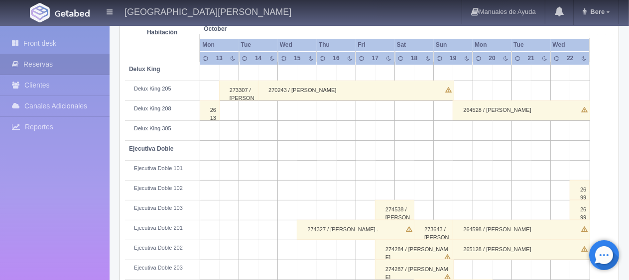
scroll to position [249, 0]
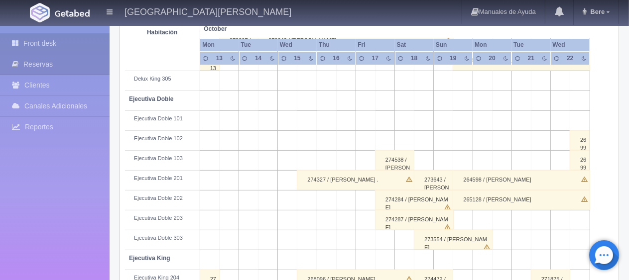
click at [24, 37] on link "Front desk" at bounding box center [55, 43] width 110 height 20
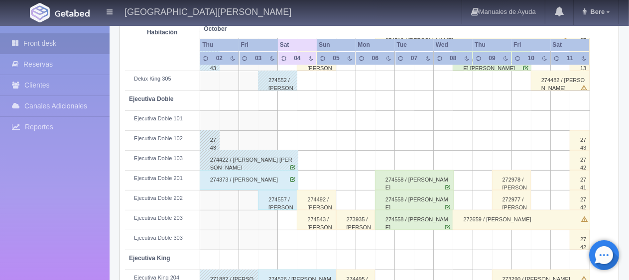
scroll to position [348, 0]
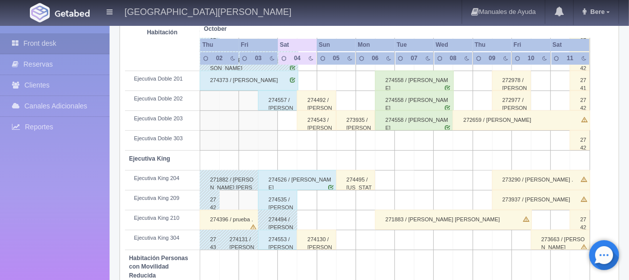
click at [277, 205] on div "274535 / Rosario Gutierrez Rodriguez" at bounding box center [277, 200] width 39 height 20
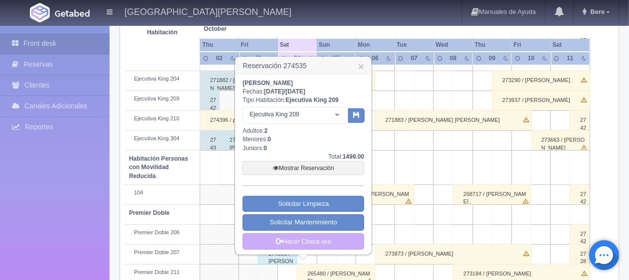
scroll to position [531, 0]
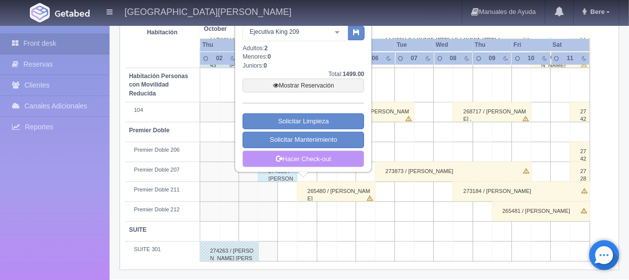
click at [327, 158] on link "Hacer Check-out" at bounding box center [302, 159] width 121 height 17
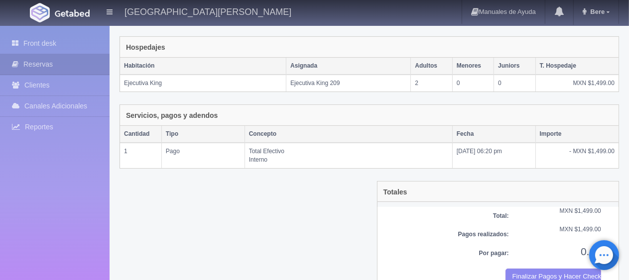
scroll to position [168, 0]
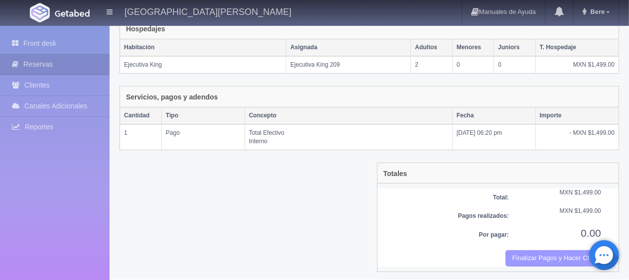
click at [540, 254] on button "Finalizar Pagos y Hacer Checkout" at bounding box center [553, 258] width 96 height 16
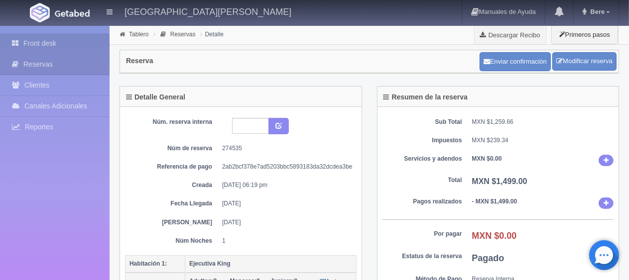
click at [49, 37] on link "Front desk" at bounding box center [55, 43] width 110 height 20
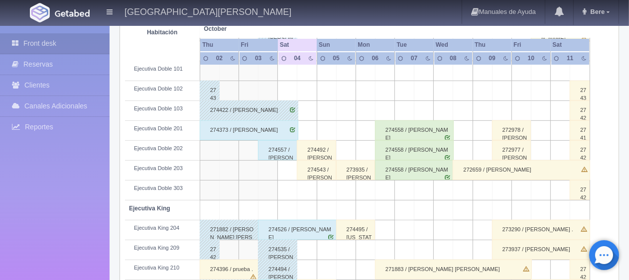
scroll to position [398, 0]
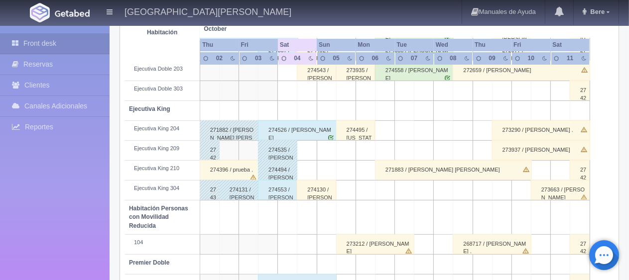
click at [220, 169] on div "274396 / prueba ." at bounding box center [229, 170] width 59 height 20
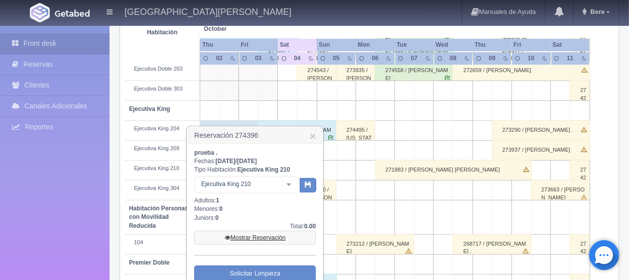
click at [262, 238] on link "Mostrar Reservación" at bounding box center [254, 238] width 121 height 14
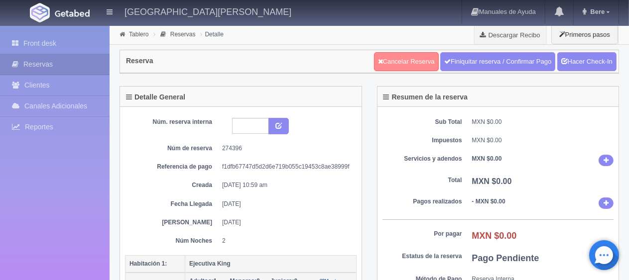
click at [388, 58] on link "Cancelar Reserva" at bounding box center [406, 61] width 65 height 19
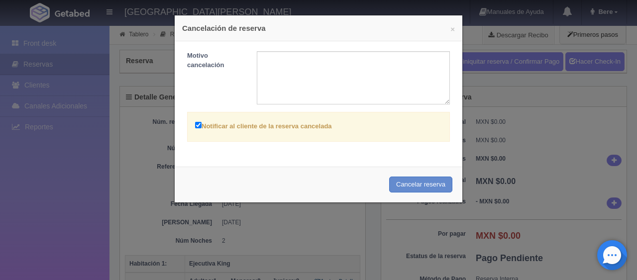
click at [236, 127] on label "Notificar al cliente de la reserva cancelada" at bounding box center [263, 125] width 137 height 11
click at [202, 127] on input "Notificar al cliente de la reserva cancelada" at bounding box center [198, 125] width 6 height 6
checkbox input "false"
click at [405, 189] on button "Cancelar reserva" at bounding box center [420, 185] width 63 height 16
click at [346, 33] on div "× Cancelación de reserva" at bounding box center [319, 28] width 288 height 26
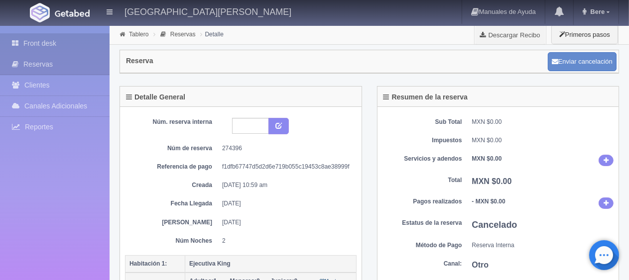
click at [24, 46] on link "Front desk" at bounding box center [55, 43] width 110 height 20
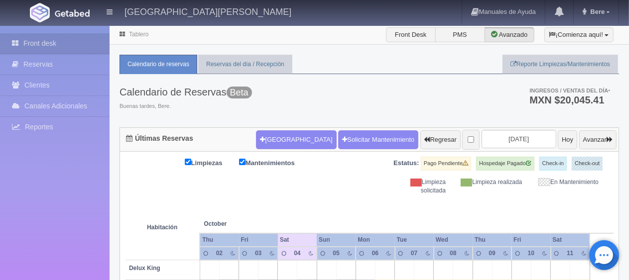
click at [288, 86] on div "Calendario de Reservas Beta Buenas tardes, [GEOGRAPHIC_DATA]. Ingresos / Ventas…" at bounding box center [368, 100] width 499 height 53
click at [348, 77] on div "Calendario de Reservas Beta Buenas tardes, [GEOGRAPHIC_DATA]. Ingresos / Ventas…" at bounding box center [368, 100] width 499 height 53
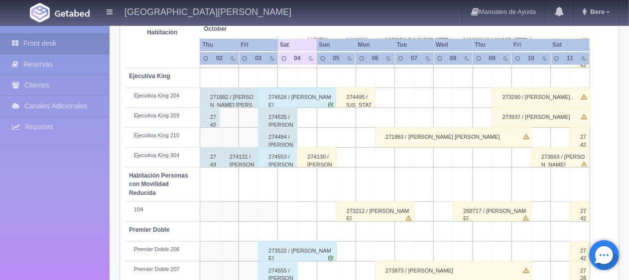
scroll to position [332, 0]
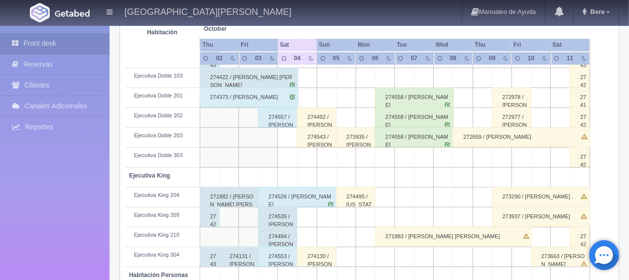
click at [237, 105] on div "274373 / [PERSON_NAME]" at bounding box center [249, 98] width 99 height 20
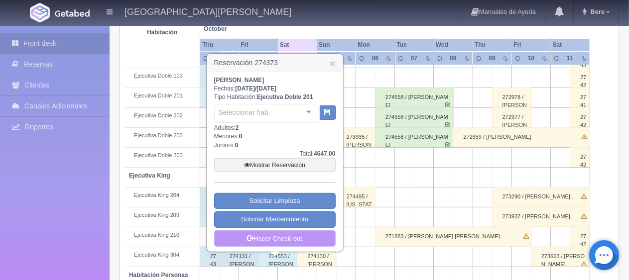
scroll to position [381, 0]
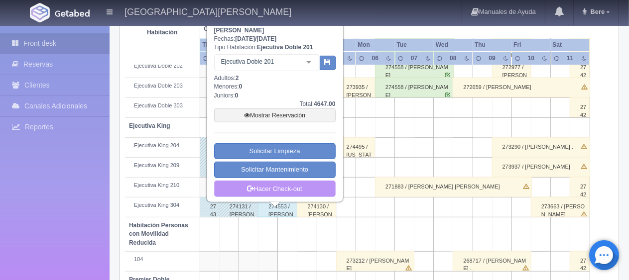
click at [271, 188] on link "Hacer Check-out" at bounding box center [274, 189] width 121 height 17
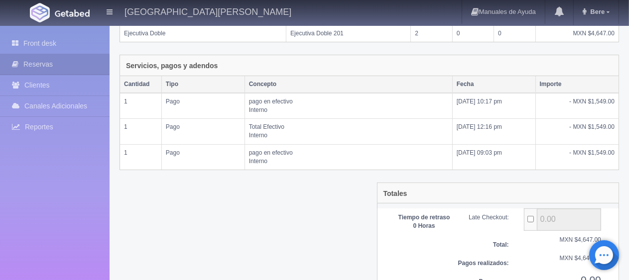
scroll to position [246, 0]
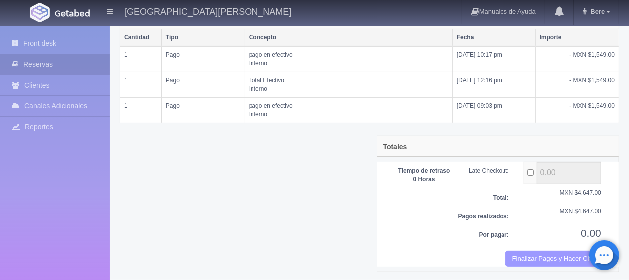
click at [521, 253] on button "Finalizar Pagos y Hacer Checkout" at bounding box center [553, 259] width 96 height 16
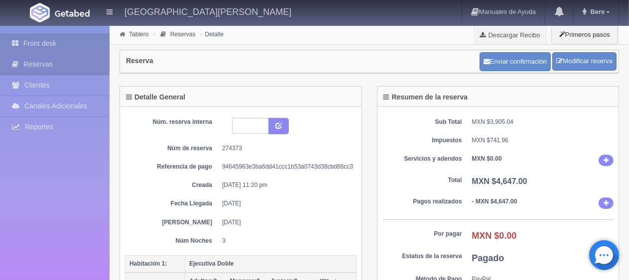
click at [28, 46] on link "Front desk" at bounding box center [55, 43] width 110 height 20
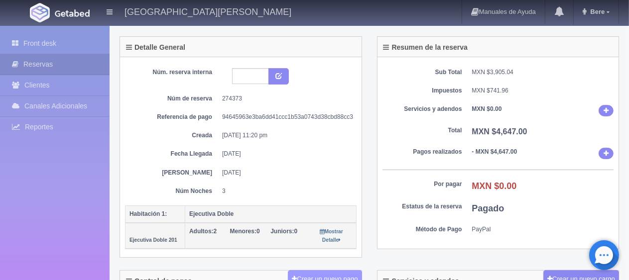
scroll to position [149, 0]
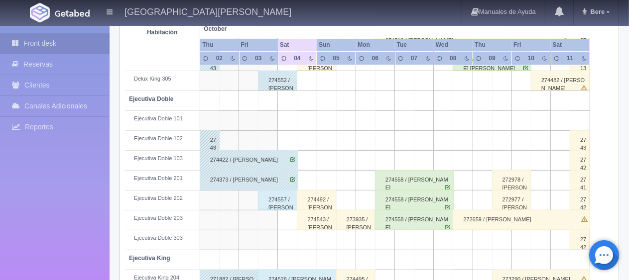
scroll to position [199, 0]
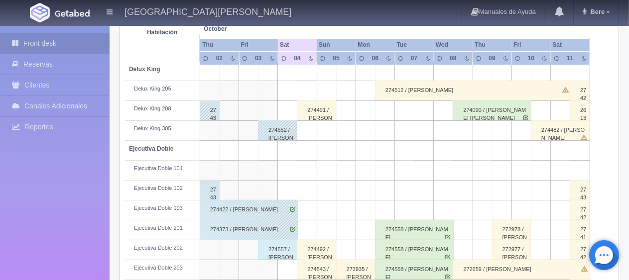
click at [320, 106] on div "274491 / [PERSON_NAME]" at bounding box center [316, 111] width 39 height 20
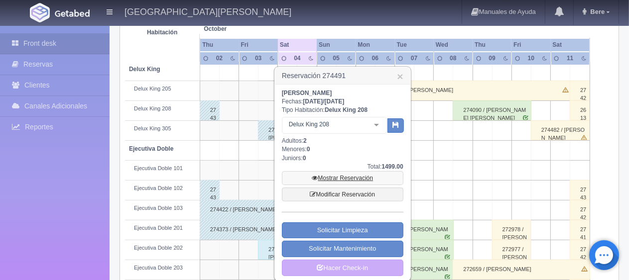
click at [360, 171] on link "Mostrar Reservación" at bounding box center [342, 178] width 121 height 14
click at [355, 179] on link "Mostrar Reservación" at bounding box center [342, 178] width 121 height 14
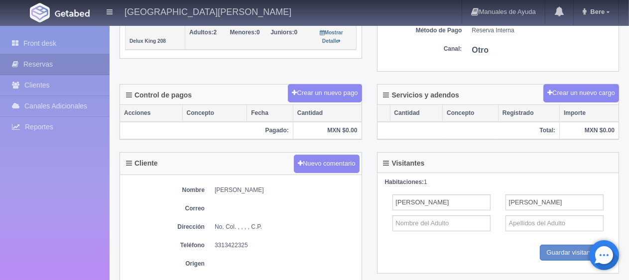
scroll to position [199, 0]
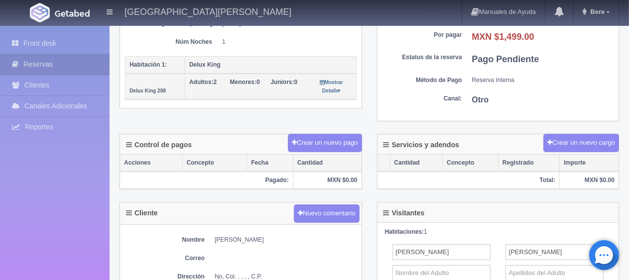
click at [364, 119] on div "Detalle General Núm. reserva interna Núm de reserva 274491 Referencia de pago 0…" at bounding box center [369, 10] width 514 height 247
click at [307, 122] on div "Detalle General Núm. reserva interna Núm de reserva 274491 Referencia de pago 0…" at bounding box center [369, 10] width 514 height 247
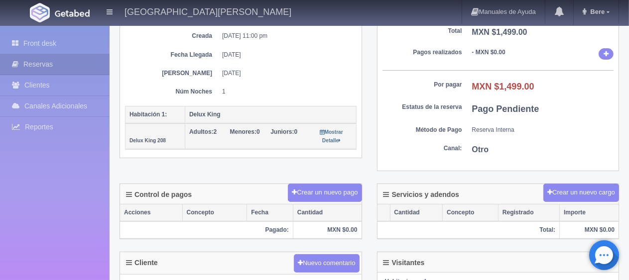
scroll to position [0, 0]
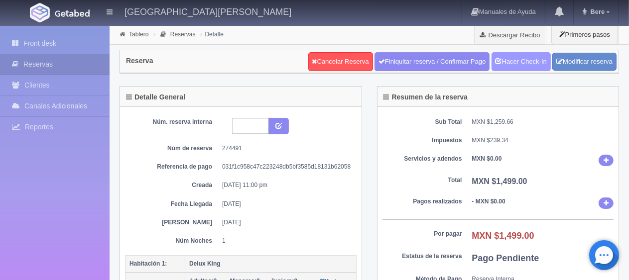
click at [517, 63] on link "Hacer Check-In" at bounding box center [520, 61] width 59 height 19
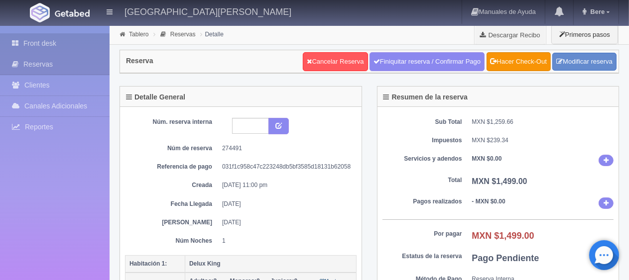
click at [74, 49] on link "Front desk" at bounding box center [55, 43] width 110 height 20
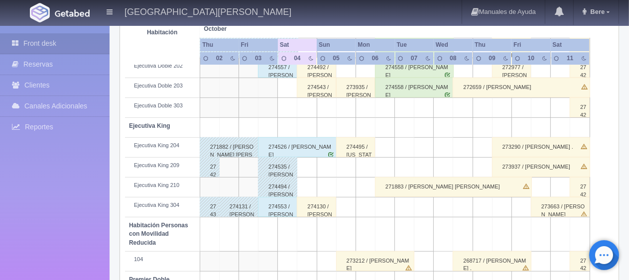
scroll to position [531, 0]
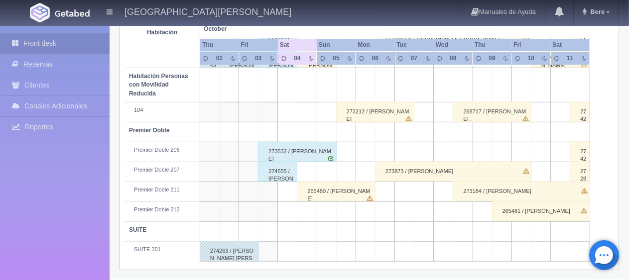
click at [287, 164] on div "274555 / [PERSON_NAME]" at bounding box center [277, 172] width 39 height 20
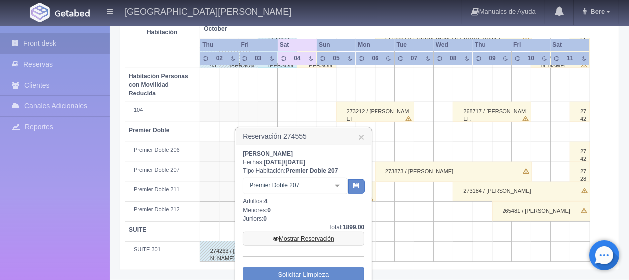
click at [309, 238] on link "Mostrar Reservación" at bounding box center [302, 239] width 121 height 14
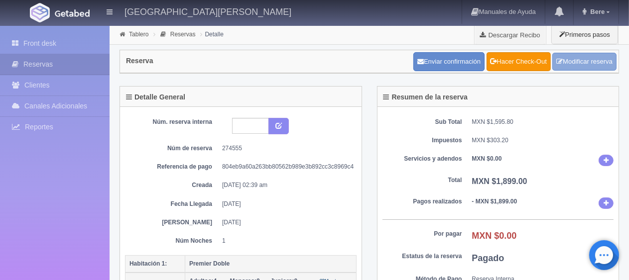
click at [565, 63] on link "Modificar reserva" at bounding box center [584, 62] width 64 height 18
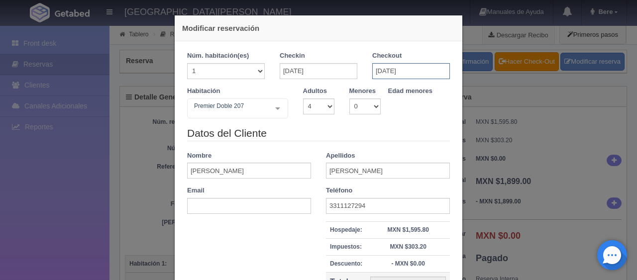
click at [408, 75] on input "[DATE]" at bounding box center [411, 71] width 78 height 16
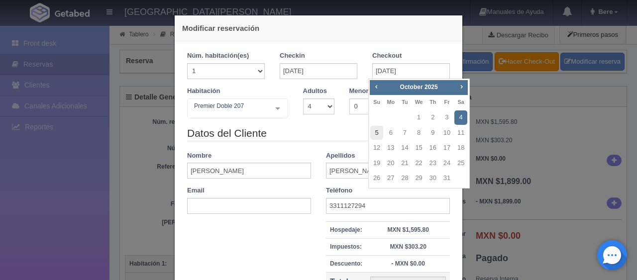
click at [376, 132] on link "5" at bounding box center [376, 133] width 13 height 14
type input "[DATE]"
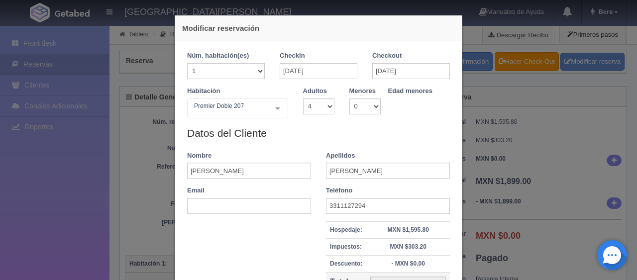
checkbox input "false"
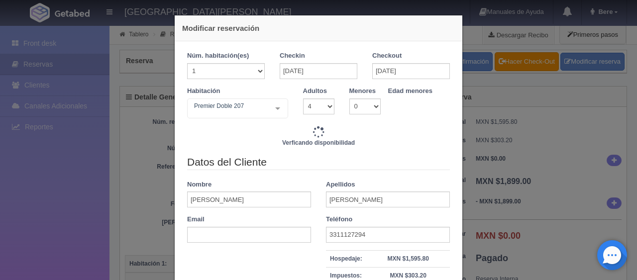
type input "4298.00"
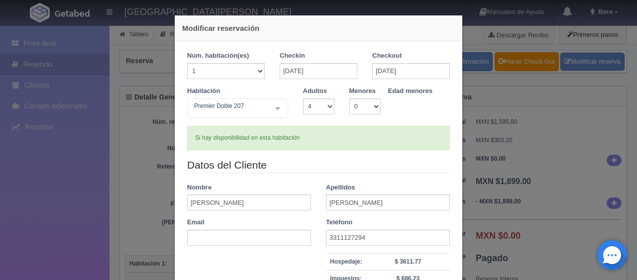
drag, startPoint x: 379, startPoint y: 168, endPoint x: 372, endPoint y: 175, distance: 9.9
click at [379, 168] on legend "Datos del Cliente" at bounding box center [318, 165] width 263 height 15
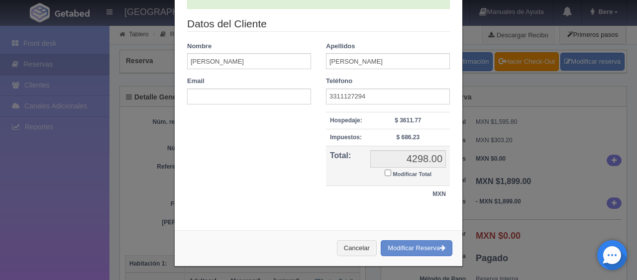
click at [385, 175] on input "Modificar Total" at bounding box center [388, 173] width 6 height 6
checkbox input "true"
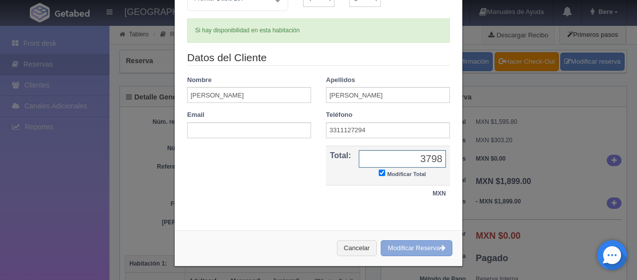
type input "3798"
click at [416, 246] on button "Modificar Reserva" at bounding box center [417, 248] width 72 height 16
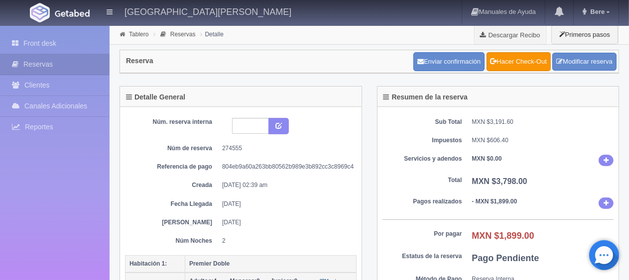
scroll to position [149, 0]
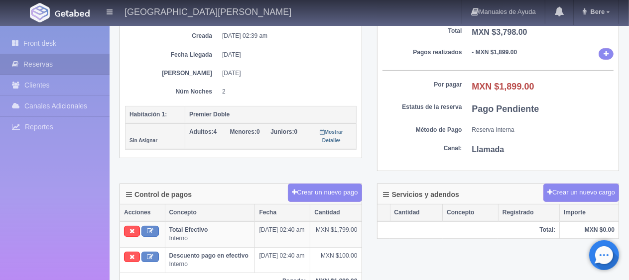
click at [414, 169] on div "Sub Total MXN $3,191.60 Impuestos MXN $606.40 Servicios y adendos MXN $0.00 Tot…" at bounding box center [497, 65] width 241 height 214
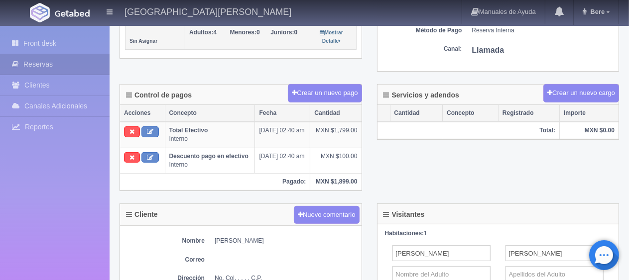
click at [18, 30] on div "Front desk Reservas Clientes Canales Adicionales [GEOGRAPHIC_DATA] Reportes Rep…" at bounding box center [55, 166] width 110 height 280
click at [18, 41] on icon at bounding box center [17, 43] width 11 height 10
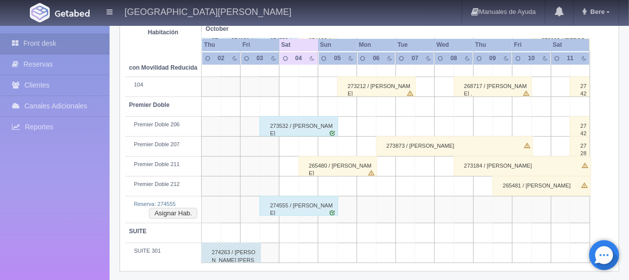
scroll to position [549, 0]
click at [302, 199] on div "274555 / [PERSON_NAME]" at bounding box center [298, 205] width 79 height 20
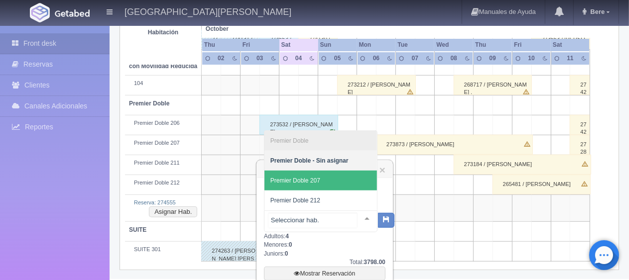
click at [336, 177] on span "Premier Doble 207" at bounding box center [320, 181] width 112 height 20
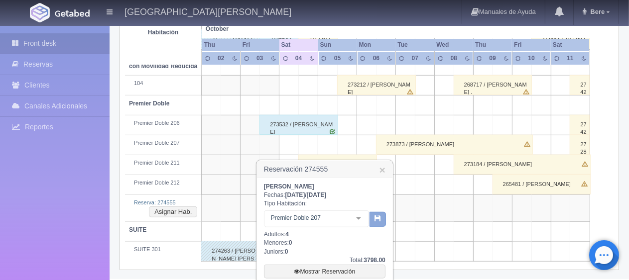
click at [373, 220] on button "button" at bounding box center [377, 219] width 16 height 15
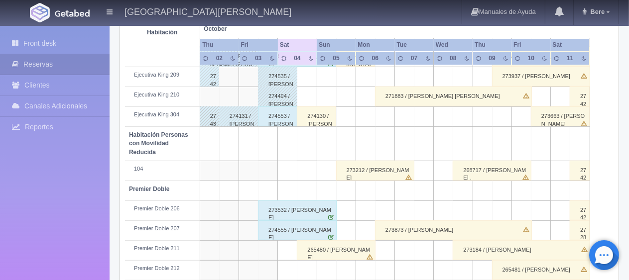
scroll to position [531, 0]
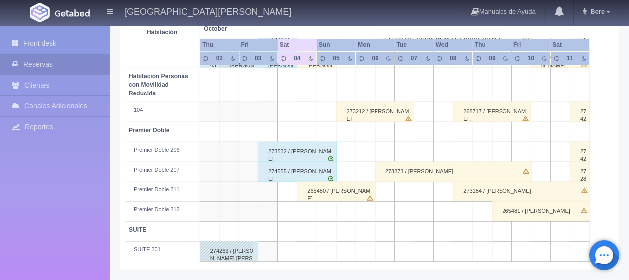
click at [300, 164] on div "274555 / [PERSON_NAME]" at bounding box center [297, 172] width 79 height 20
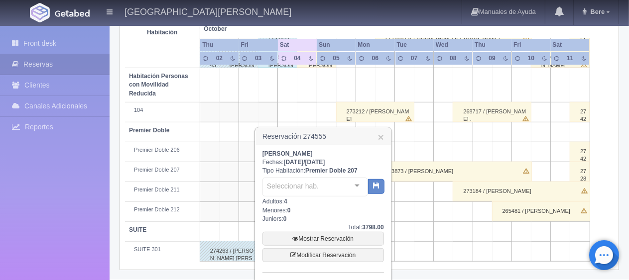
click at [300, 164] on span "[DATE]" at bounding box center [294, 162] width 20 height 7
click at [320, 236] on link "Mostrar Reservación" at bounding box center [322, 239] width 121 height 14
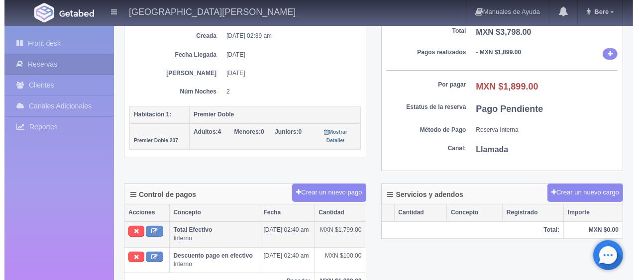
scroll to position [199, 0]
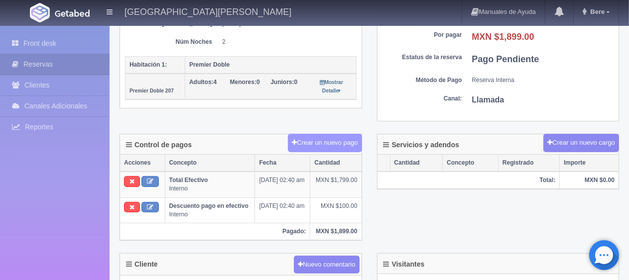
click at [322, 142] on button "Crear un nuevo pago" at bounding box center [325, 143] width 74 height 18
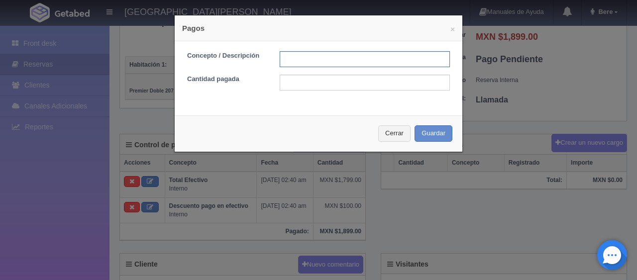
click at [315, 65] on input "text" at bounding box center [365, 59] width 170 height 16
type input "Total Tarjeta"
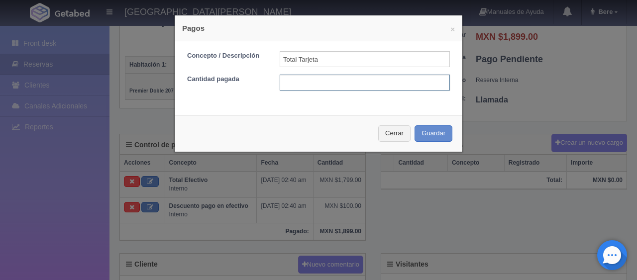
click at [322, 79] on input "text" at bounding box center [365, 83] width 170 height 16
type input "1899"
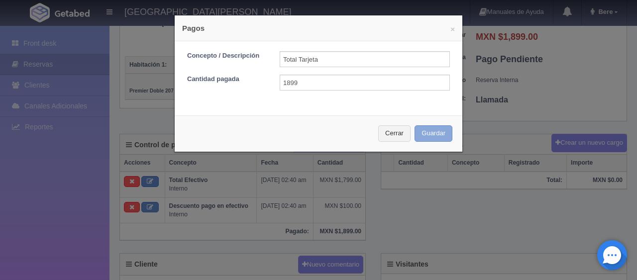
click at [421, 136] on button "Guardar" at bounding box center [434, 133] width 38 height 16
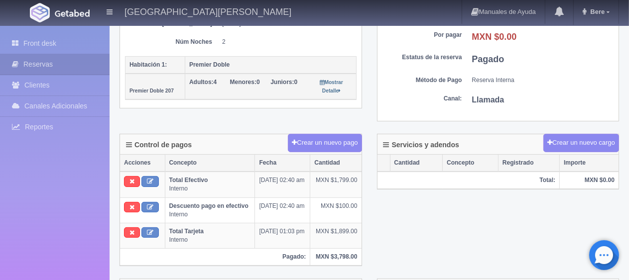
scroll to position [50, 0]
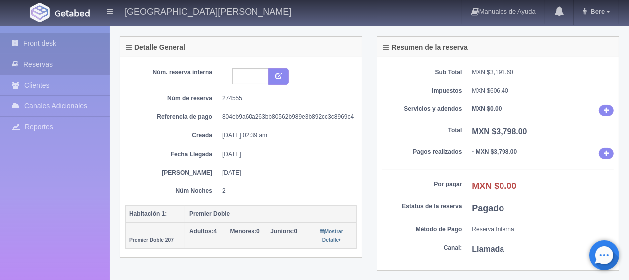
click at [66, 43] on link "Front desk" at bounding box center [55, 43] width 110 height 20
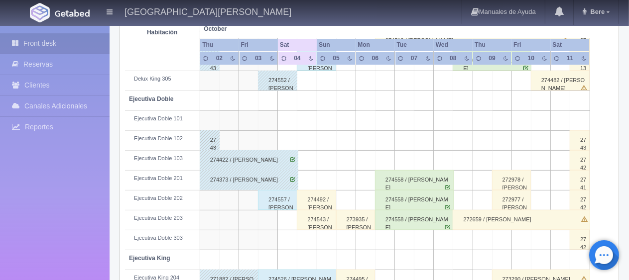
scroll to position [299, 0]
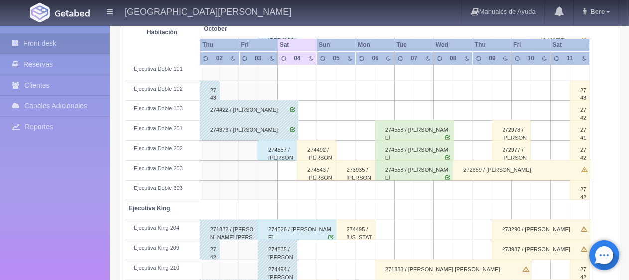
click at [278, 154] on div "274557 / [PERSON_NAME]" at bounding box center [277, 150] width 39 height 20
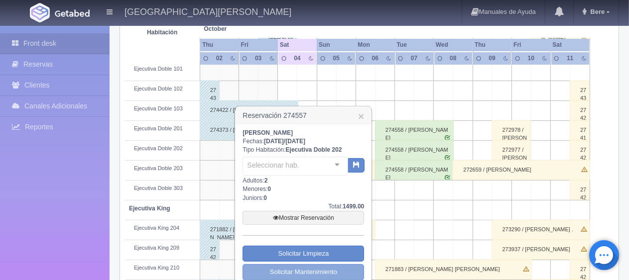
scroll to position [398, 0]
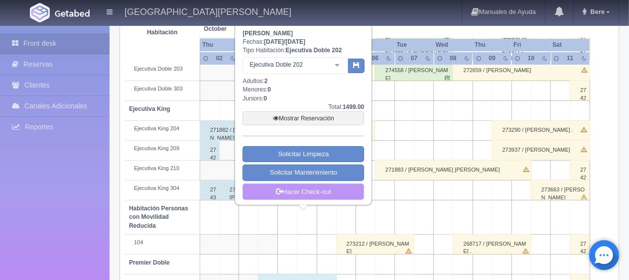
click at [306, 191] on link "Hacer Check-out" at bounding box center [302, 192] width 121 height 17
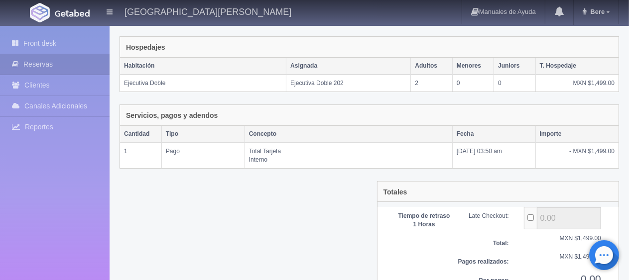
scroll to position [195, 0]
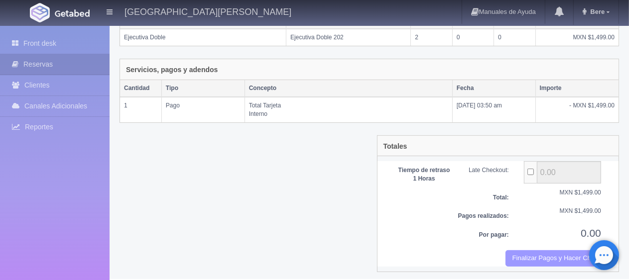
click at [543, 250] on button "Finalizar Pagos y Hacer Checkout" at bounding box center [553, 258] width 96 height 16
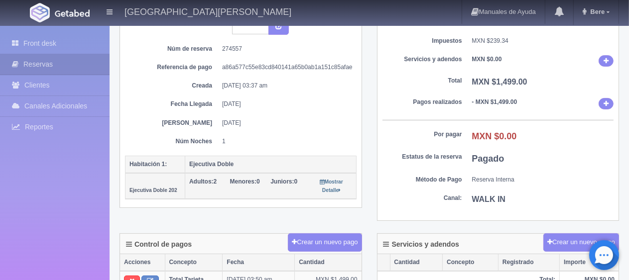
scroll to position [149, 0]
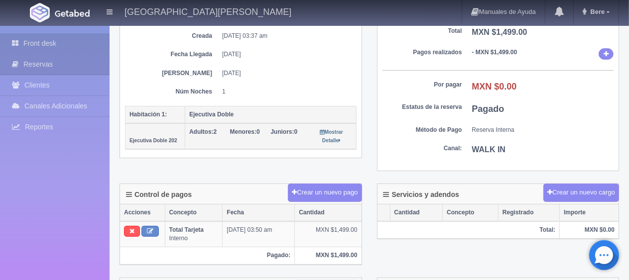
click at [84, 41] on link "Front desk" at bounding box center [55, 43] width 110 height 20
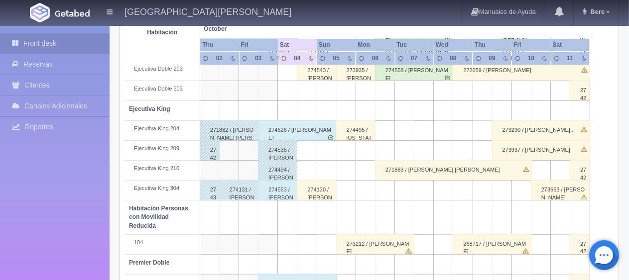
scroll to position [498, 0]
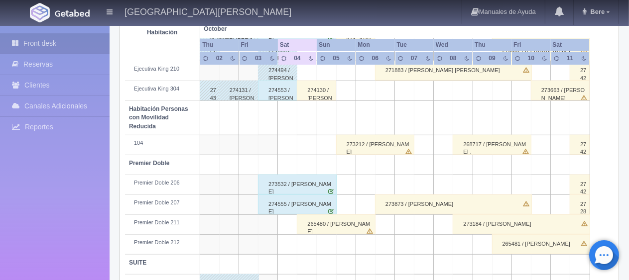
click at [289, 96] on div "274553 / Alejandro Geniz" at bounding box center [277, 91] width 39 height 20
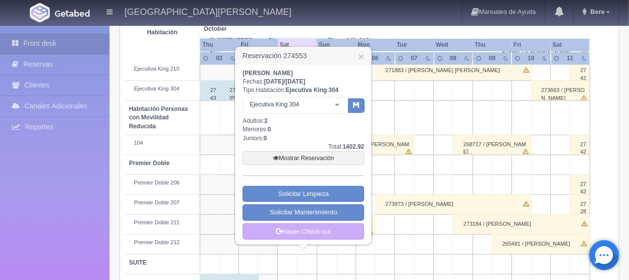
scroll to position [531, 0]
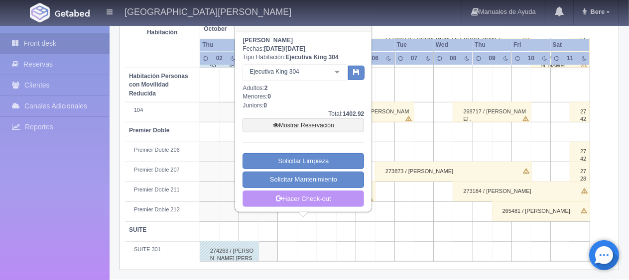
click at [328, 199] on link "Hacer Check-out" at bounding box center [302, 199] width 121 height 17
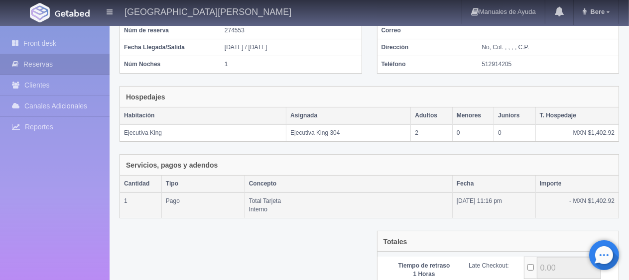
scroll to position [195, 0]
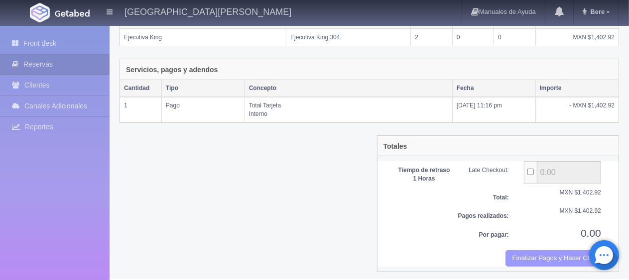
click at [523, 255] on button "Finalizar Pagos y Hacer Checkout" at bounding box center [553, 258] width 96 height 16
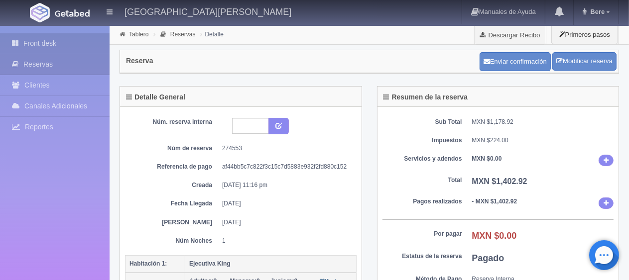
click at [30, 44] on link "Front desk" at bounding box center [55, 43] width 110 height 20
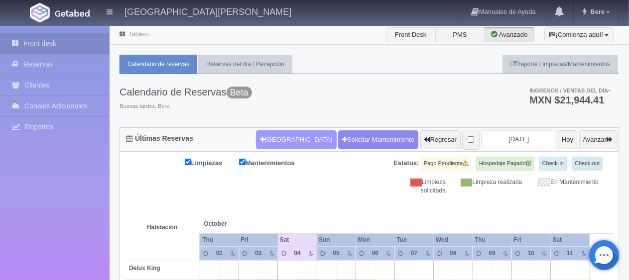
click at [284, 140] on button "[GEOGRAPHIC_DATA]" at bounding box center [296, 139] width 80 height 19
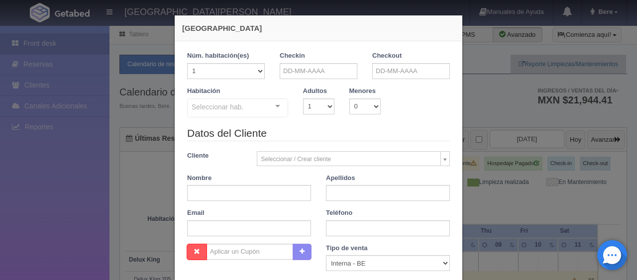
checkbox input "false"
click at [309, 66] on input "text" at bounding box center [319, 71] width 78 height 16
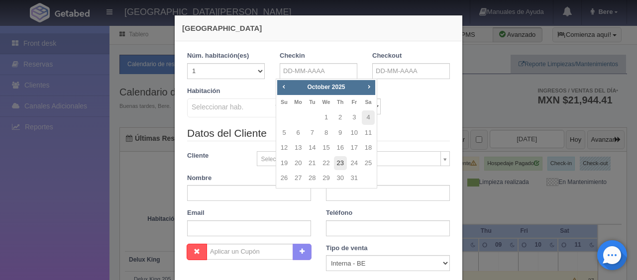
click at [340, 159] on link "23" at bounding box center [340, 163] width 13 height 14
type input "23-10-2025"
checkbox input "false"
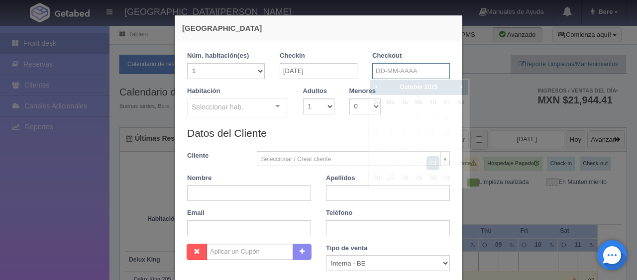
click at [379, 76] on input "text" at bounding box center [411, 71] width 78 height 16
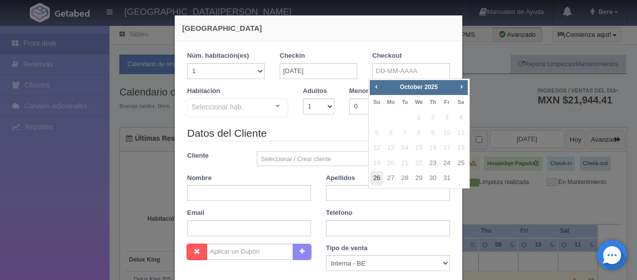
click at [372, 182] on link "26" at bounding box center [376, 178] width 13 height 14
type input "26-10-2025"
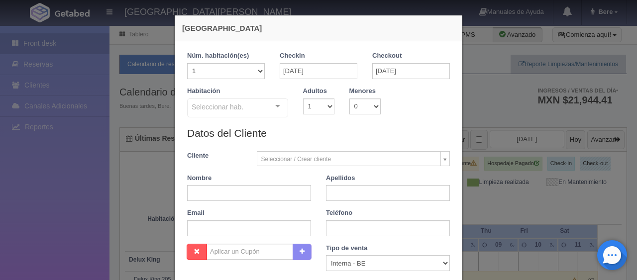
checkbox input "false"
click at [380, 69] on input "26-10-2025" at bounding box center [411, 71] width 78 height 16
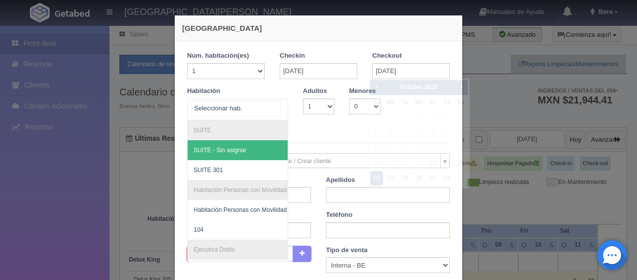
click at [255, 111] on div at bounding box center [237, 110] width 101 height 22
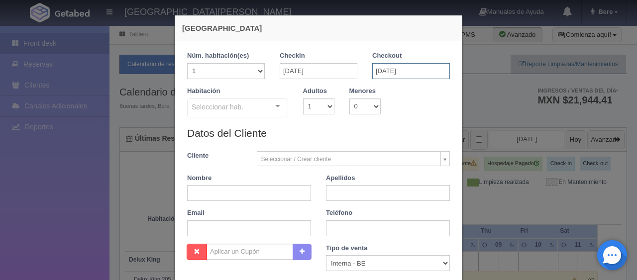
click at [387, 73] on input "26-10-2025" at bounding box center [411, 71] width 78 height 16
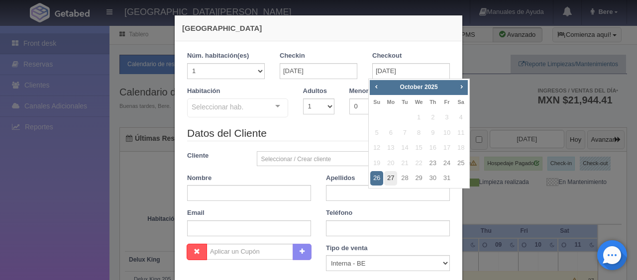
click at [390, 180] on link "27" at bounding box center [390, 178] width 13 height 14
type input "27-10-2025"
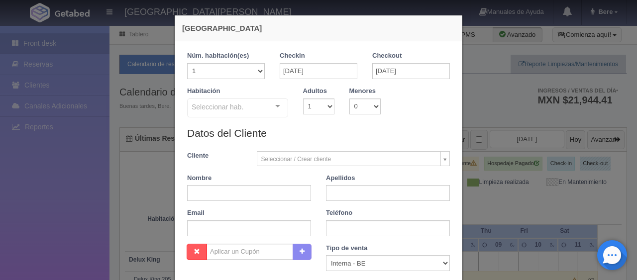
checkbox input "false"
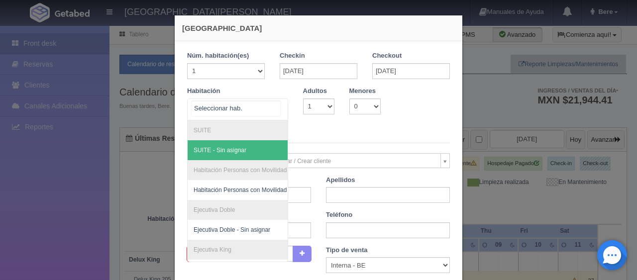
click at [275, 111] on div at bounding box center [278, 106] width 20 height 15
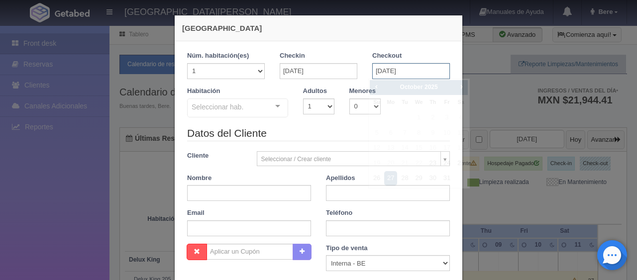
click at [396, 69] on input "27-10-2025" at bounding box center [411, 71] width 78 height 16
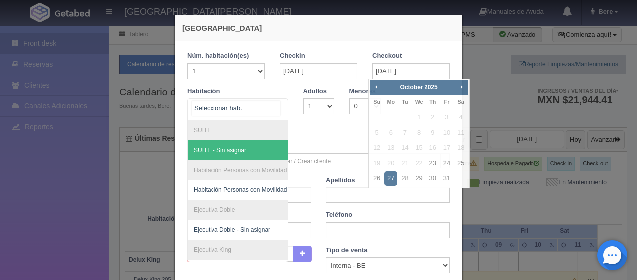
click at [254, 110] on div at bounding box center [237, 110] width 101 height 22
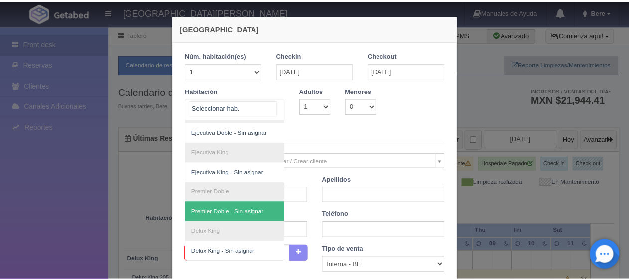
scroll to position [106, 0]
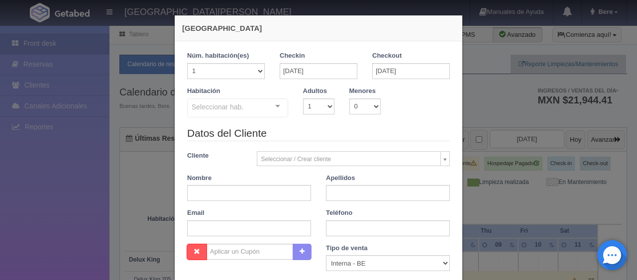
click at [40, 176] on div "Nueva Reserva 1 Núm. habitación(es) 1 2 3 4 5 6 7 8 9 10 11 12 13 14 15 16 17 1…" at bounding box center [318, 140] width 637 height 280
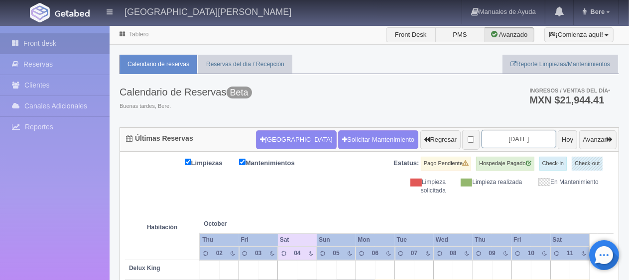
click at [519, 139] on input "2025-10-04" at bounding box center [518, 139] width 75 height 18
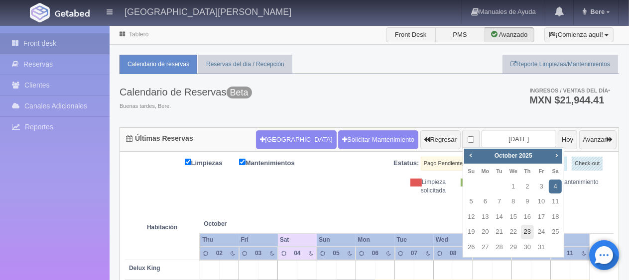
click at [523, 234] on link "23" at bounding box center [527, 232] width 13 height 14
type input "2025-10-23"
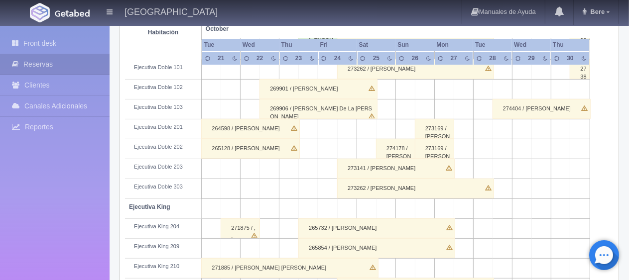
scroll to position [250, 0]
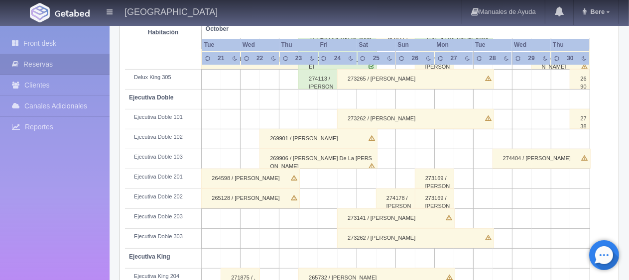
click at [430, 180] on div "273169 / [PERSON_NAME]" at bounding box center [434, 179] width 39 height 20
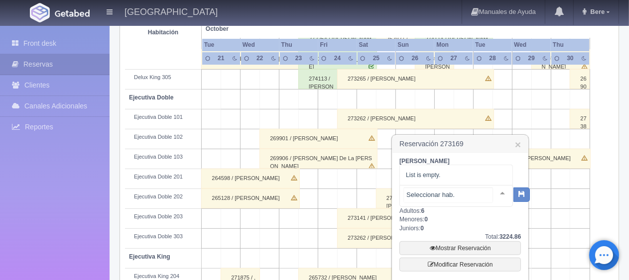
click at [447, 199] on div at bounding box center [455, 196] width 113 height 22
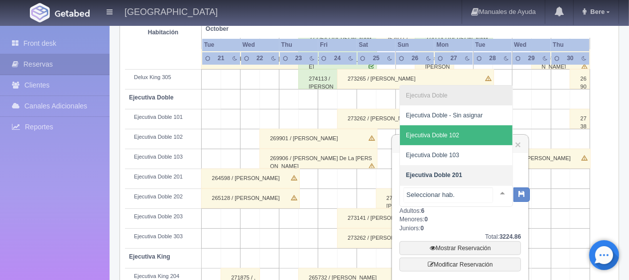
click at [471, 140] on span "Ejecutiva Doble 102" at bounding box center [456, 135] width 112 height 20
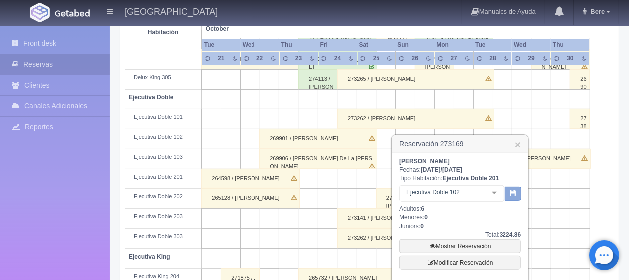
click at [510, 196] on icon "button" at bounding box center [513, 193] width 6 height 6
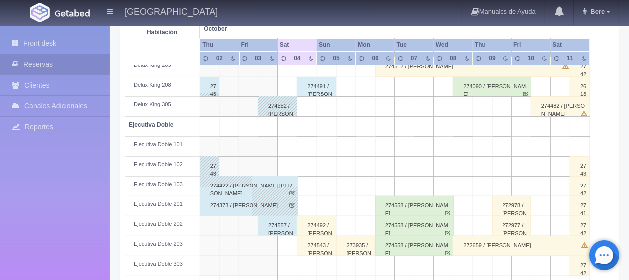
scroll to position [74, 0]
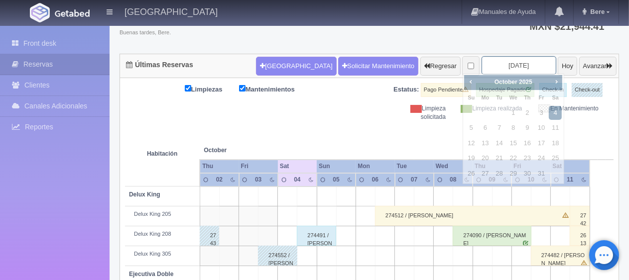
click at [493, 69] on input "[DATE]" at bounding box center [518, 65] width 75 height 18
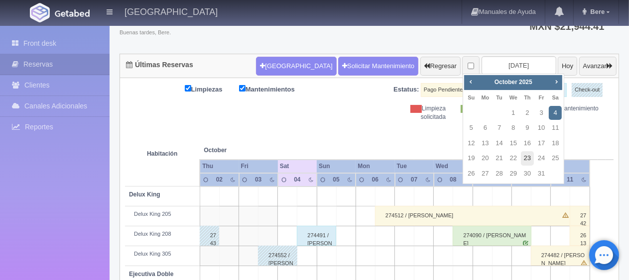
click at [529, 159] on link "23" at bounding box center [527, 158] width 13 height 14
type input "[DATE]"
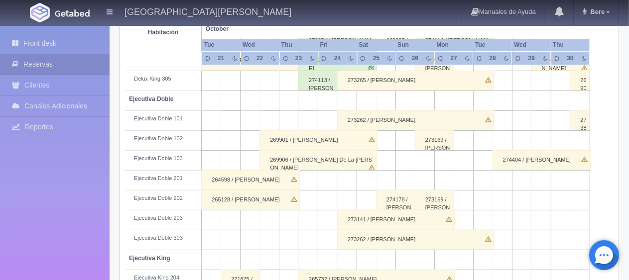
scroll to position [249, 0]
click at [438, 199] on div "273169 / [PERSON_NAME]" at bounding box center [434, 200] width 39 height 20
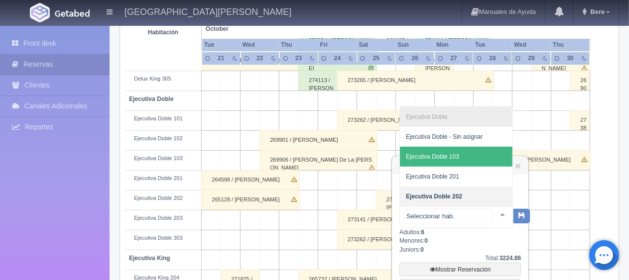
click at [470, 159] on span "Ejecutiva Doble 103" at bounding box center [456, 157] width 112 height 20
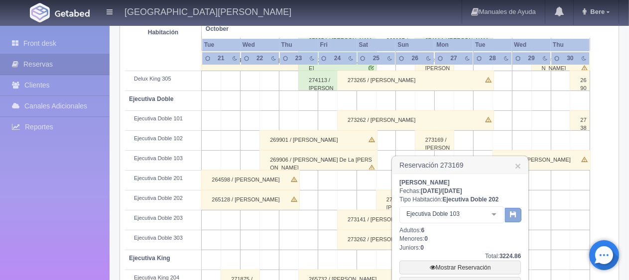
click at [518, 217] on button "button" at bounding box center [513, 215] width 16 height 15
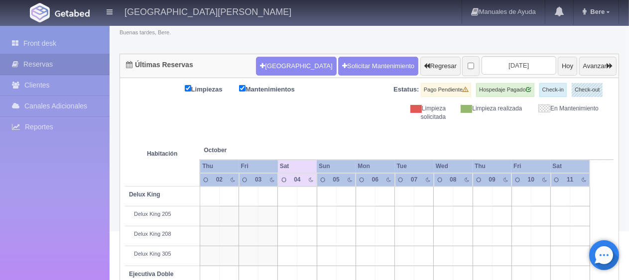
click at [497, 140] on th at bounding box center [482, 140] width 58 height 38
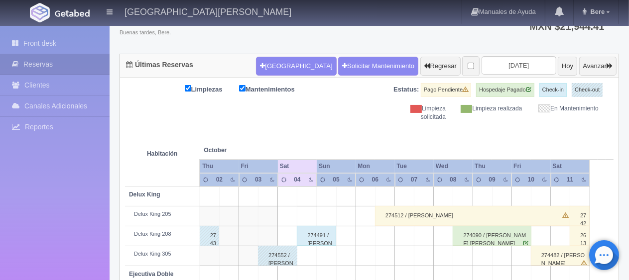
scroll to position [74, 0]
click at [500, 65] on input "2025-10-04" at bounding box center [518, 65] width 75 height 18
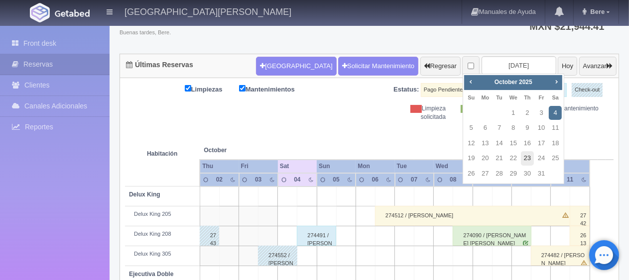
click at [525, 158] on link "23" at bounding box center [527, 158] width 13 height 14
type input "[DATE]"
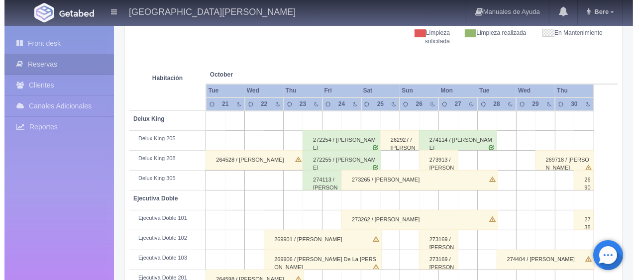
scroll to position [50, 0]
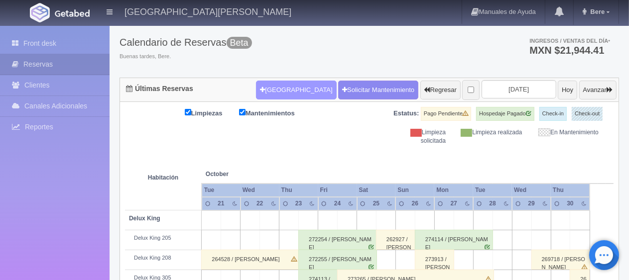
click at [272, 91] on button "[GEOGRAPHIC_DATA]" at bounding box center [296, 90] width 80 height 19
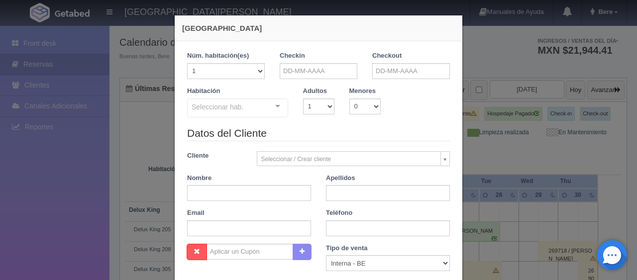
checkbox input "false"
click at [280, 66] on input "text" at bounding box center [319, 71] width 78 height 16
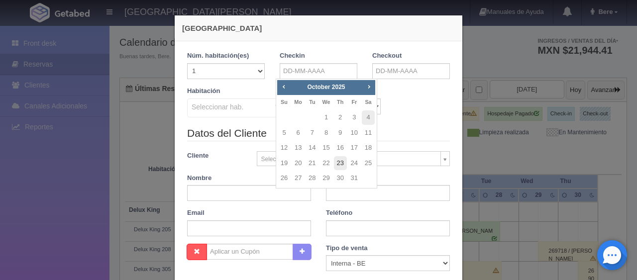
click at [340, 163] on link "23" at bounding box center [340, 163] width 13 height 14
type input "23-10-2025"
checkbox input "false"
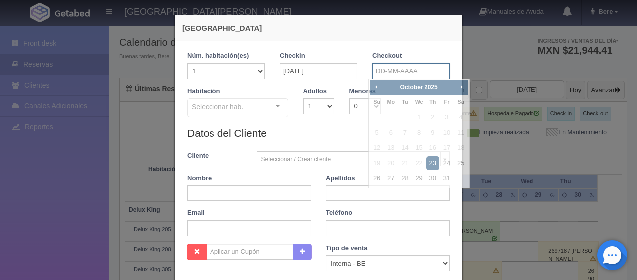
drag, startPoint x: 379, startPoint y: 68, endPoint x: 384, endPoint y: 114, distance: 46.6
click at [379, 69] on input "text" at bounding box center [411, 71] width 78 height 16
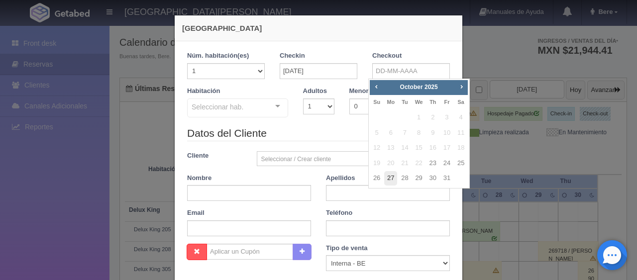
click at [394, 178] on link "27" at bounding box center [390, 178] width 13 height 14
type input "27-10-2025"
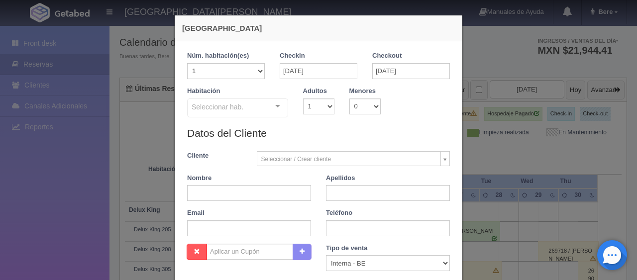
checkbox input "false"
click at [316, 105] on select "1 2 3 4 5 6 7 8 9 10" at bounding box center [318, 107] width 31 height 16
select select "2"
click at [303, 99] on select "1 2 3 4 5 6 7 8 9 10" at bounding box center [318, 107] width 31 height 16
click at [260, 109] on div "Seleccionar hab." at bounding box center [237, 108] width 101 height 19
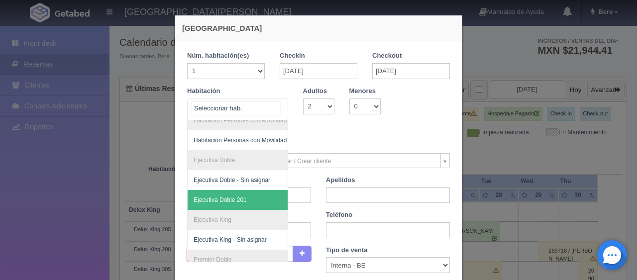
click at [239, 205] on span "Ejecutiva Doble 201" at bounding box center [271, 200] width 167 height 20
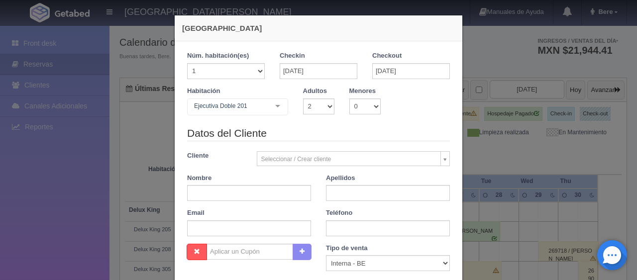
checkbox input "false"
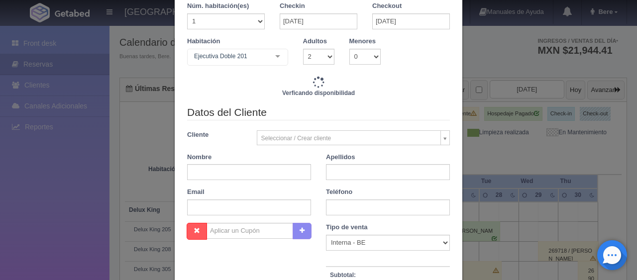
type input "6196.00"
checkbox input "false"
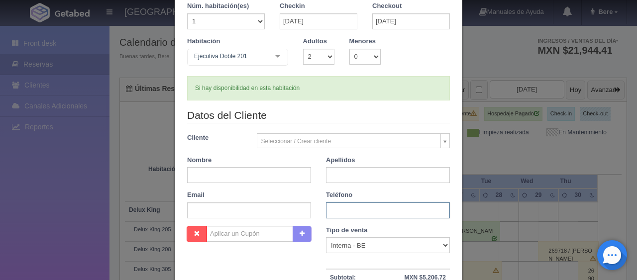
click at [350, 207] on input "text" at bounding box center [388, 211] width 124 height 16
click at [229, 172] on input "text" at bounding box center [249, 175] width 124 height 16
type input "J"
type input "Dulce María"
click at [342, 175] on input "text" at bounding box center [388, 175] width 124 height 16
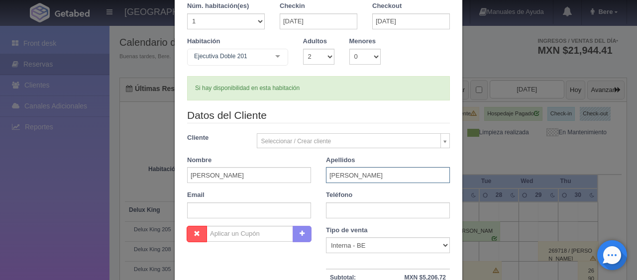
type input "Diaz"
click at [338, 210] on input "text" at bounding box center [388, 211] width 124 height 16
drag, startPoint x: 364, startPoint y: 247, endPoint x: 359, endPoint y: 244, distance: 5.8
click at [364, 247] on select "Correo Electronico Interna - BE Llamada OTA Externa Otro WALK IN" at bounding box center [388, 245] width 124 height 16
select select "phone"
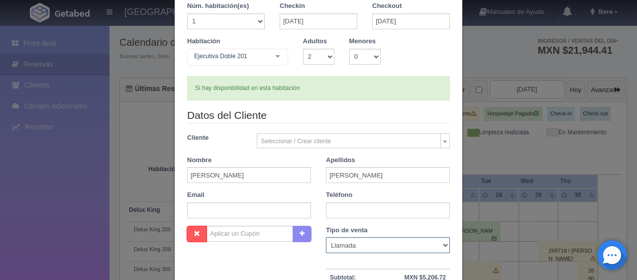
click at [326, 237] on select "Correo Electronico Interna - BE Llamada OTA Externa Otro WALK IN" at bounding box center [388, 245] width 124 height 16
click at [336, 213] on input "text" at bounding box center [388, 211] width 124 height 16
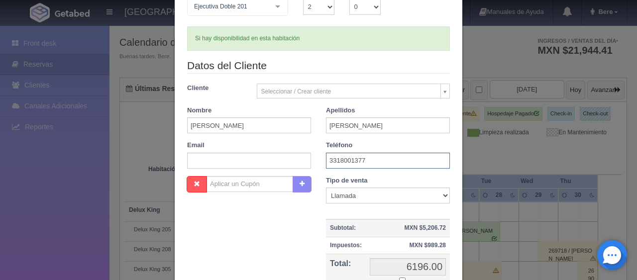
scroll to position [199, 0]
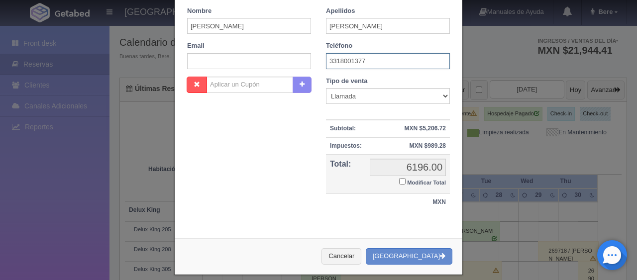
type input "3318001377"
click at [399, 180] on input "Modificar Total" at bounding box center [402, 181] width 6 height 6
checkbox input "true"
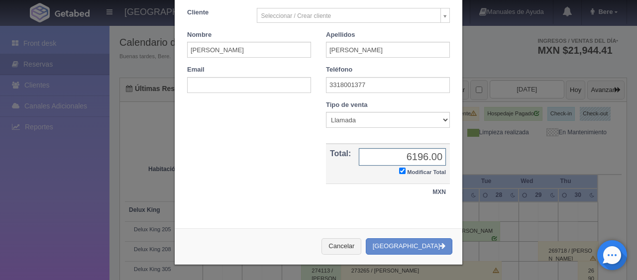
scroll to position [173, 0]
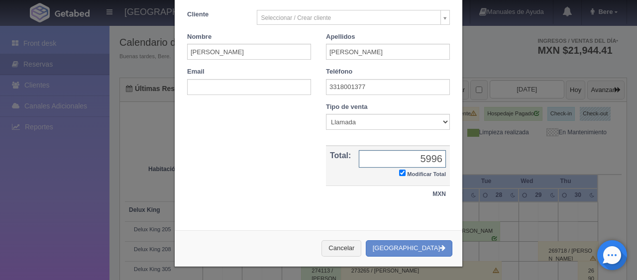
type input "5996"
click at [274, 202] on div "Nombre Cupón : Descuentos : Tipo de venta Correo Electronico Interna - BE Llama…" at bounding box center [319, 158] width 278 height 111
click at [415, 243] on button "[GEOGRAPHIC_DATA]" at bounding box center [409, 248] width 87 height 16
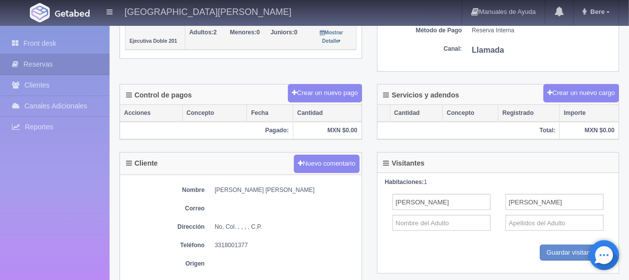
scroll to position [299, 0]
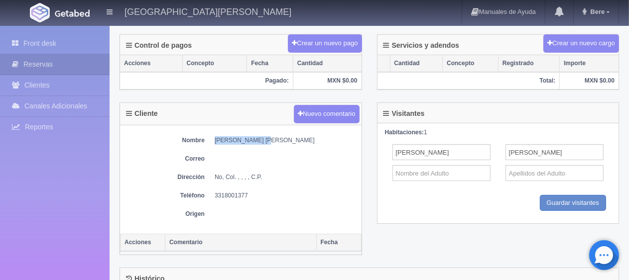
drag, startPoint x: 211, startPoint y: 137, endPoint x: 274, endPoint y: 135, distance: 62.7
click at [274, 136] on dl "Nombre [PERSON_NAME] [PERSON_NAME]" at bounding box center [240, 140] width 231 height 8
copy dd "[PERSON_NAME] [PERSON_NAME]"
drag, startPoint x: 210, startPoint y: 194, endPoint x: 263, endPoint y: 192, distance: 52.8
click at [263, 192] on dl "Teléfono [PHONE_NUMBER]" at bounding box center [240, 196] width 231 height 8
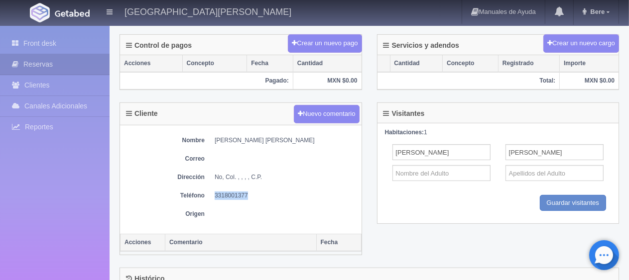
copy dd "3318001377"
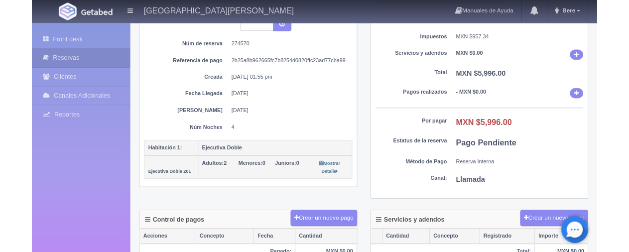
scroll to position [0, 0]
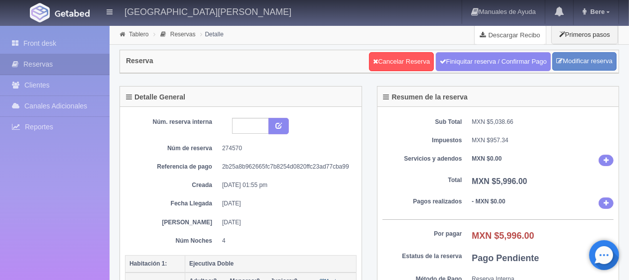
click at [498, 37] on link "Descargar Recibo" at bounding box center [509, 35] width 71 height 20
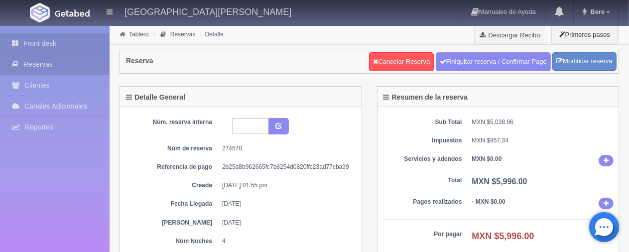
click at [16, 44] on icon at bounding box center [17, 43] width 11 height 10
